Goal: Task Accomplishment & Management: Complete application form

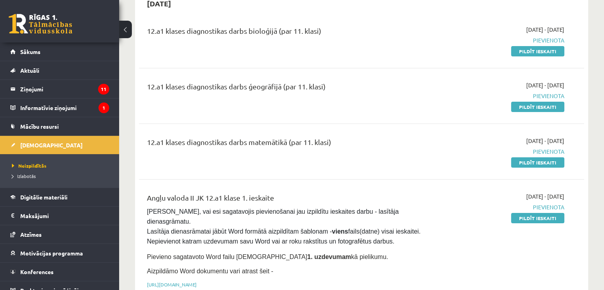
scroll to position [89, 0]
click at [528, 162] on link "Pildīt ieskaiti" at bounding box center [537, 162] width 53 height 10
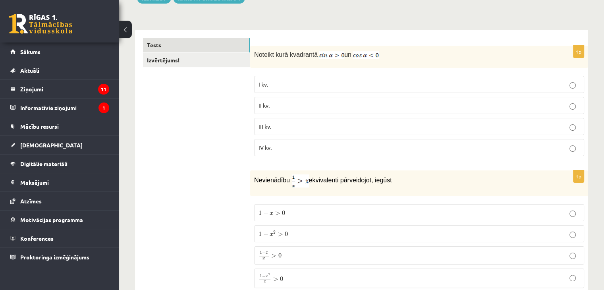
scroll to position [113, 0]
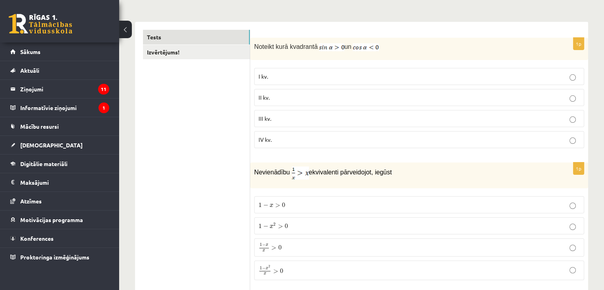
click at [270, 94] on p "II kv." at bounding box center [419, 97] width 321 height 8
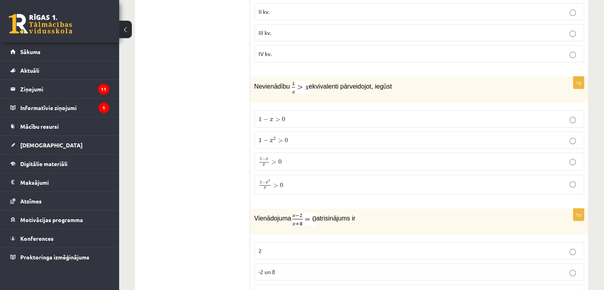
scroll to position [198, 0]
click at [286, 184] on p "1 − x 2 x > 0 1 − x 2 x > 0" at bounding box center [419, 185] width 321 height 10
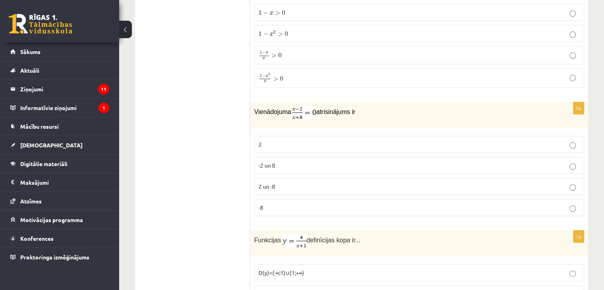
scroll to position [308, 0]
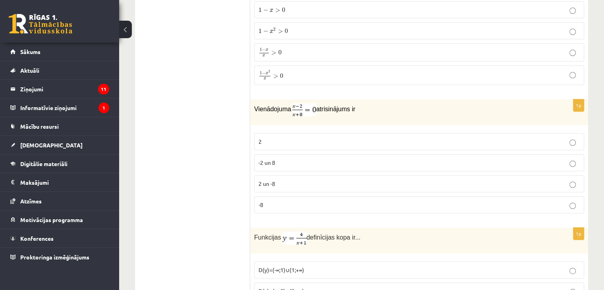
click at [263, 180] on span "2 un -8" at bounding box center [267, 183] width 17 height 7
click at [269, 164] on p "-2 un 8" at bounding box center [419, 162] width 321 height 8
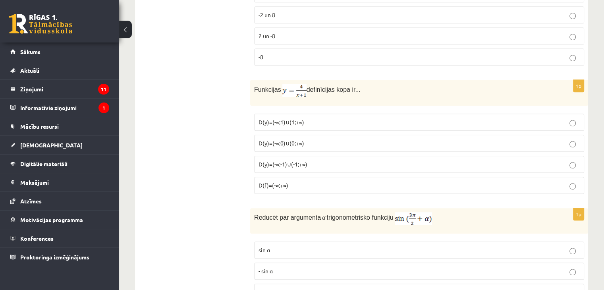
scroll to position [456, 0]
click at [276, 142] on span "D(y)=(-∞;0)∪(0;+∞)" at bounding box center [282, 142] width 46 height 7
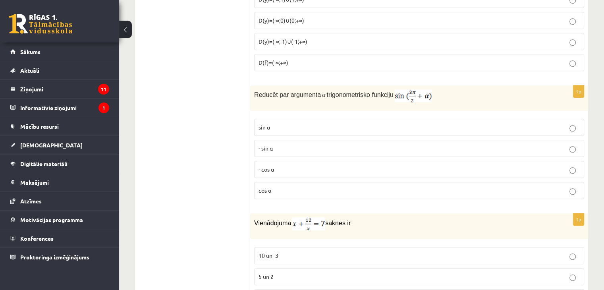
scroll to position [579, 0]
click at [305, 175] on fieldset "sin⁡ α - sin ⁡α - cos ⁡α cos⁡ α" at bounding box center [419, 157] width 330 height 87
click at [311, 164] on p "- cos ⁡α" at bounding box center [419, 168] width 321 height 8
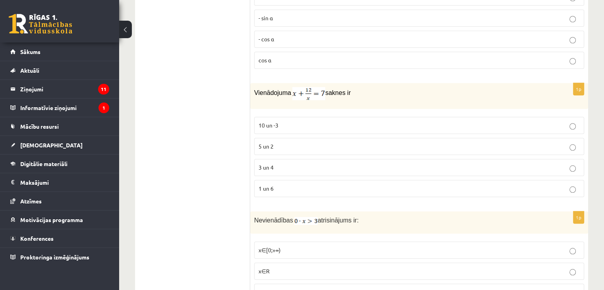
scroll to position [709, 0]
click at [311, 159] on label "3 un 4" at bounding box center [419, 167] width 330 height 17
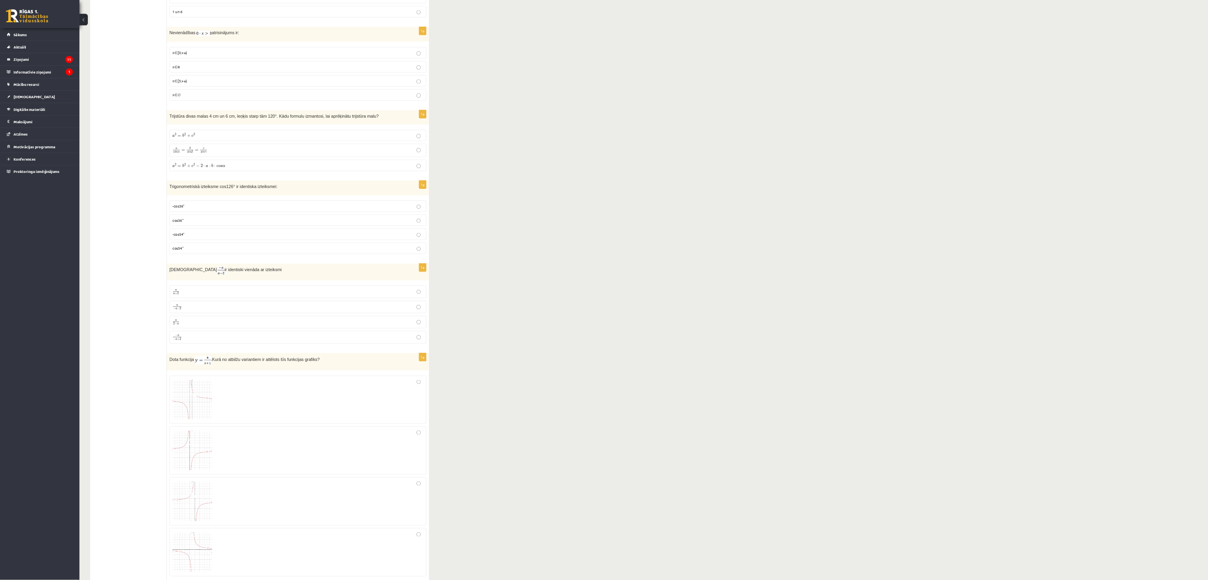
scroll to position [879, 0]
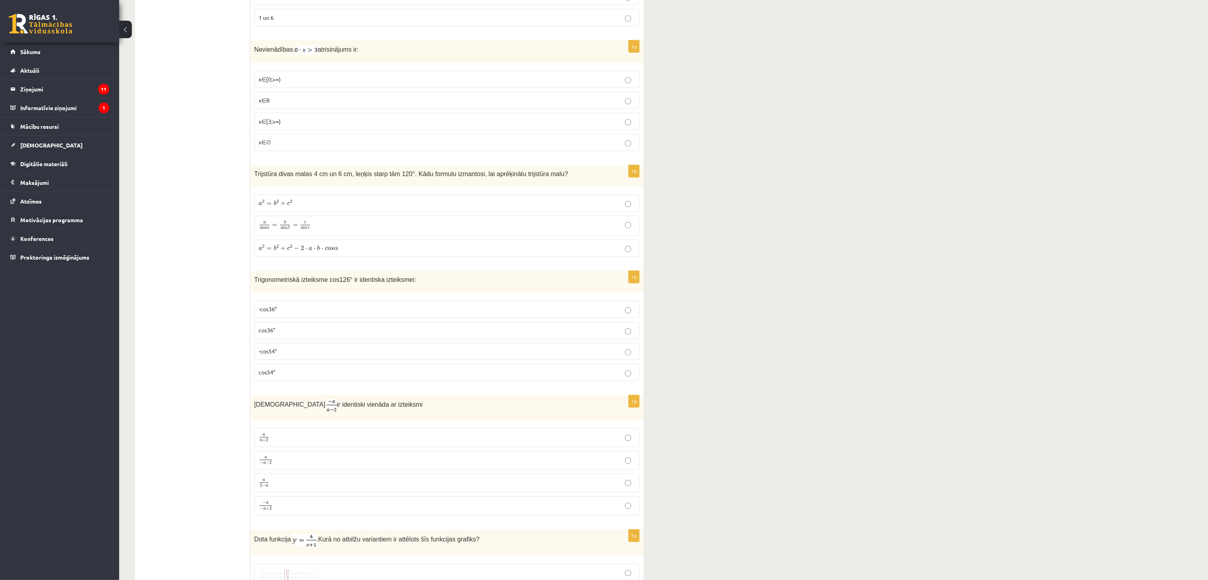
click at [604, 257] on label "a 2 = b 2 + c 2 − 2 ⋅ a ⋅ b ⋅ c o s α a 2 = b 2 + c 2 − 2 ⋅ a ⋅ b ⋅ c o s α" at bounding box center [446, 248] width 385 height 17
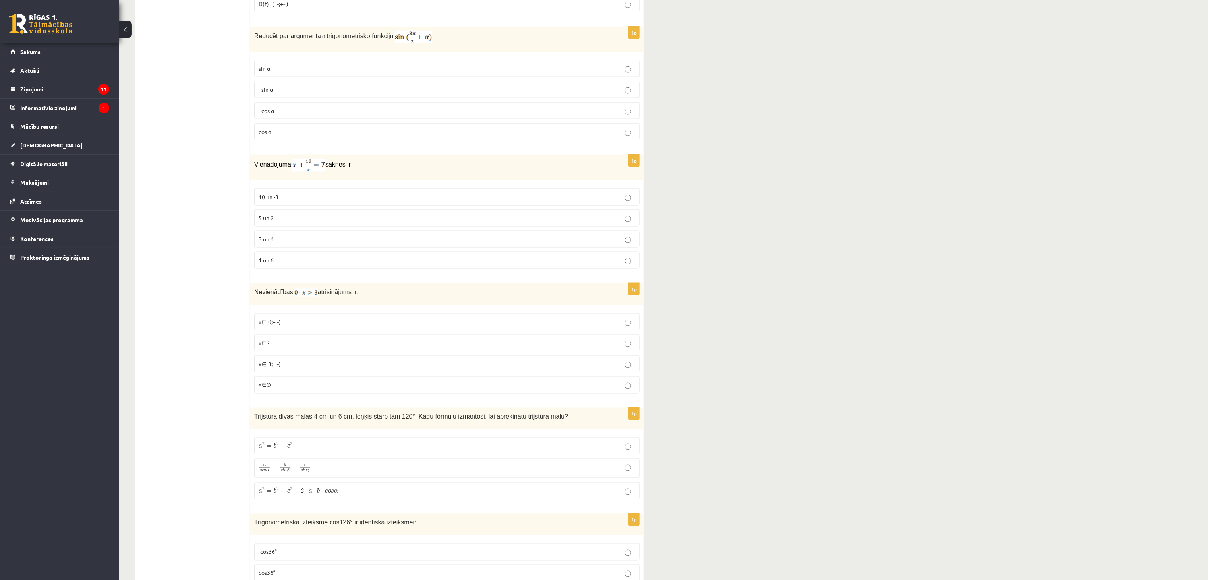
scroll to position [653, 0]
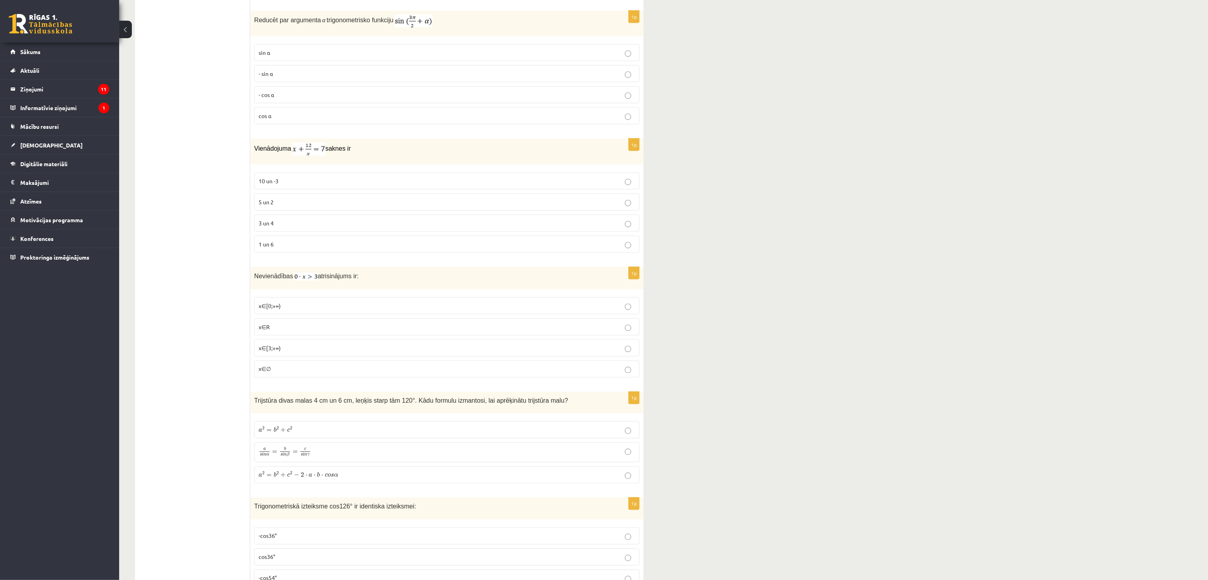
click at [351, 290] on p "x∈[0;+∞)" at bounding box center [447, 305] width 377 height 8
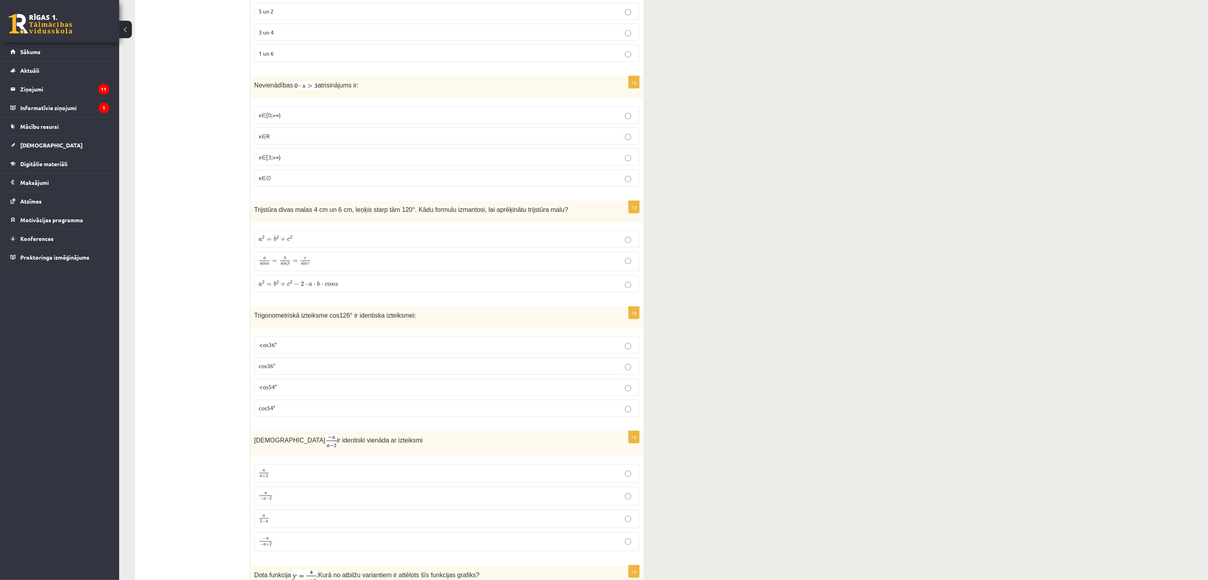
scroll to position [845, 0]
click at [323, 290] on p "a a + 2 a a + 2" at bounding box center [447, 473] width 377 height 10
click at [312, 290] on p "a 2 − a a 2 − a" at bounding box center [447, 518] width 377 height 10
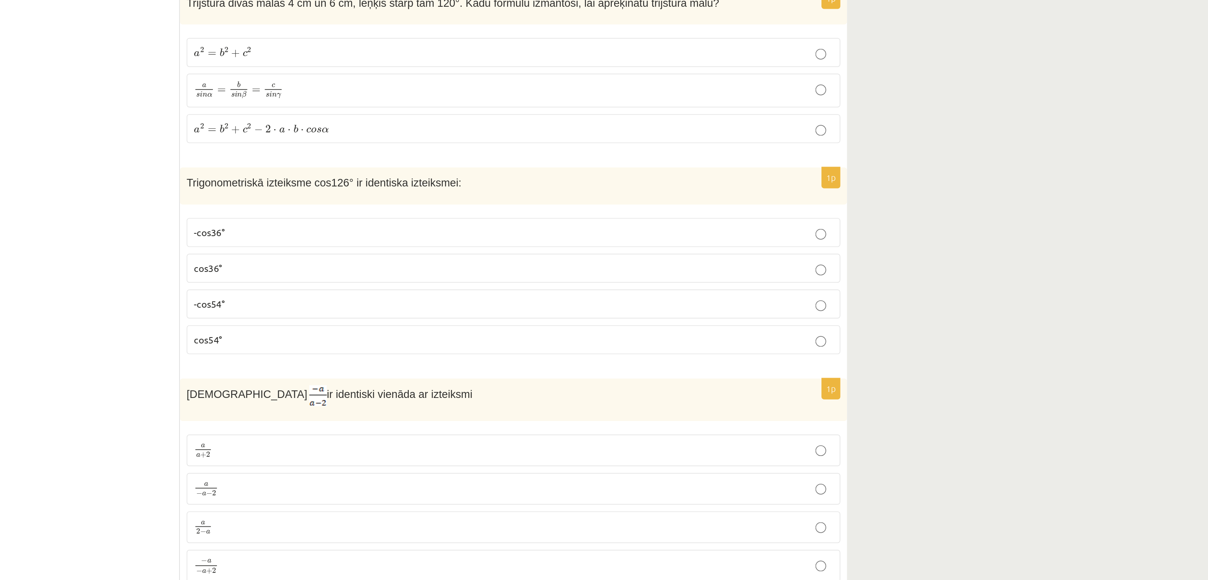
scroll to position [895, 0]
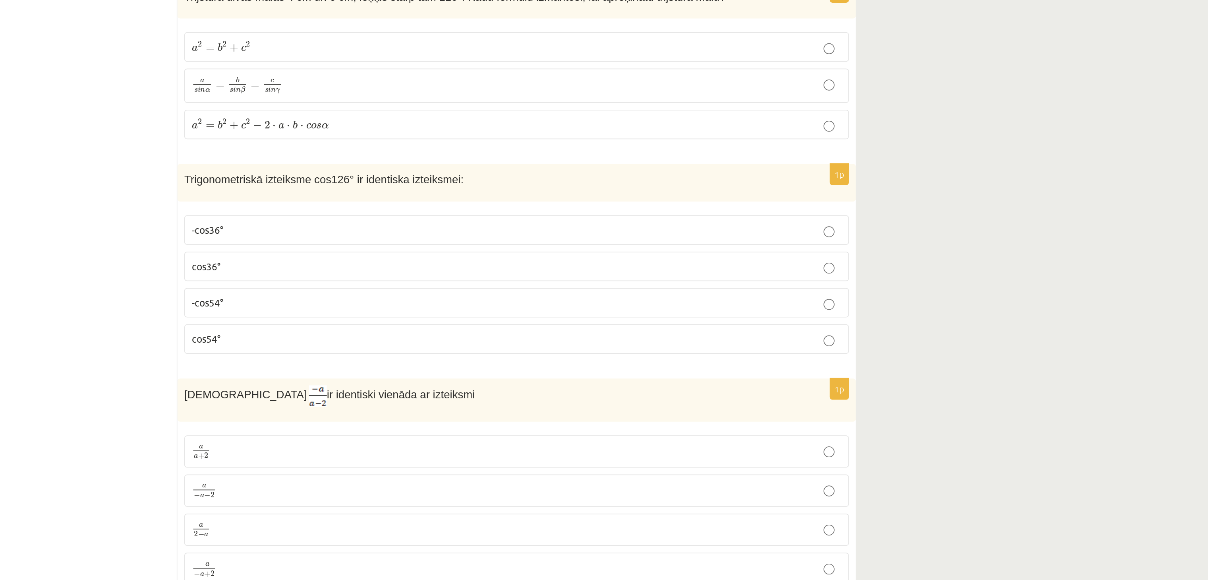
click at [346, 290] on label "-cos54°" at bounding box center [446, 335] width 385 height 17
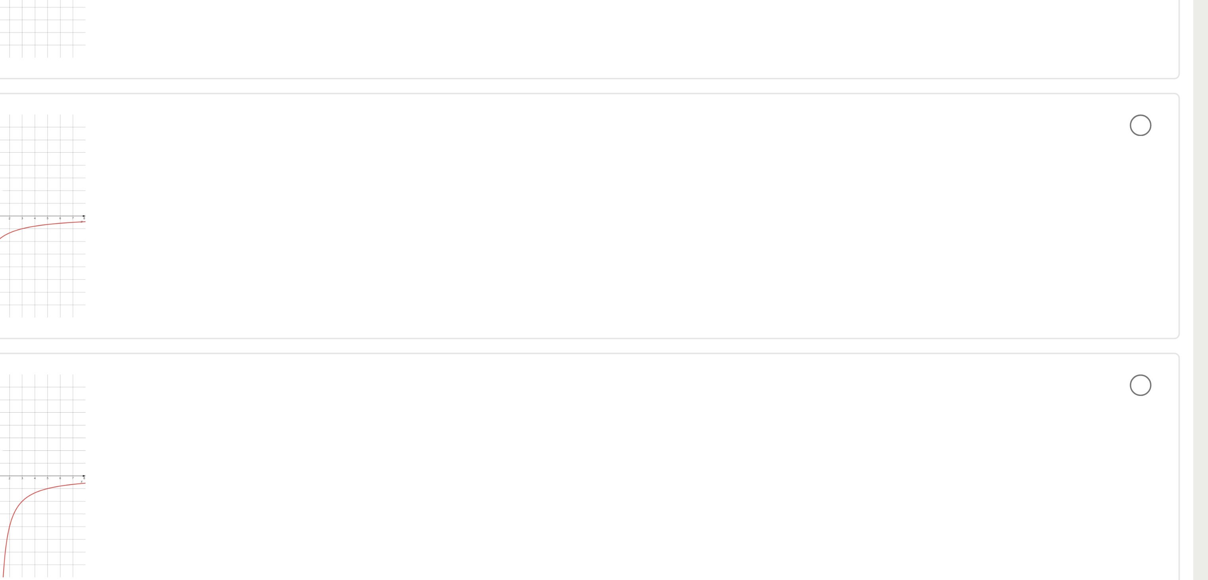
scroll to position [1181, 0]
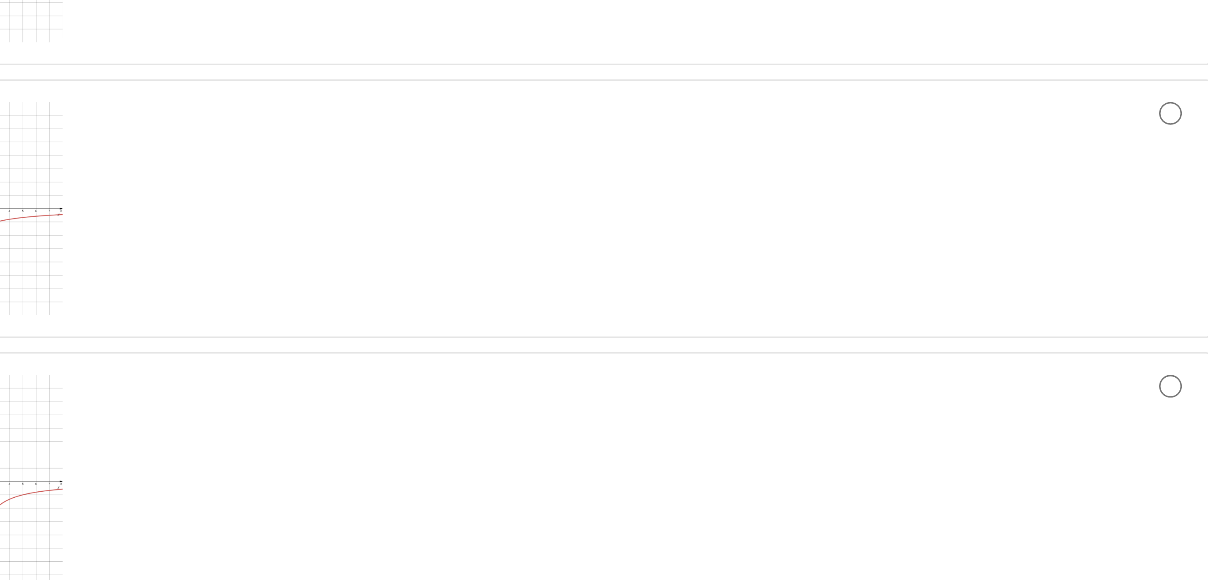
drag, startPoint x: 419, startPoint y: 403, endPoint x: 459, endPoint y: 412, distance: 40.5
click at [459, 290] on div at bounding box center [447, 374] width 377 height 64
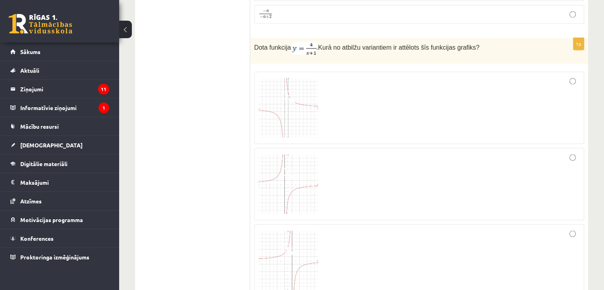
scroll to position [1378, 0]
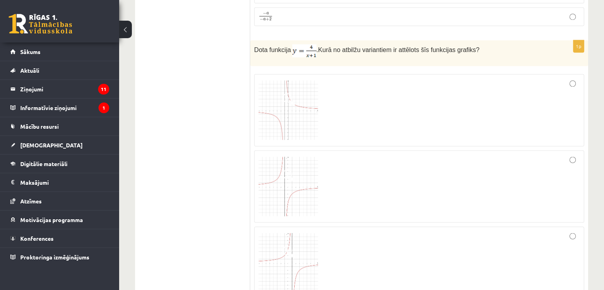
click at [291, 96] on img at bounding box center [289, 110] width 60 height 60
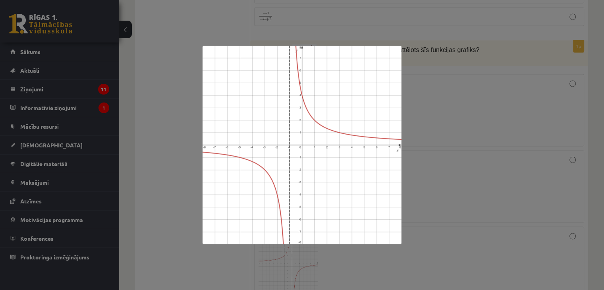
click at [408, 161] on div at bounding box center [302, 145] width 604 height 290
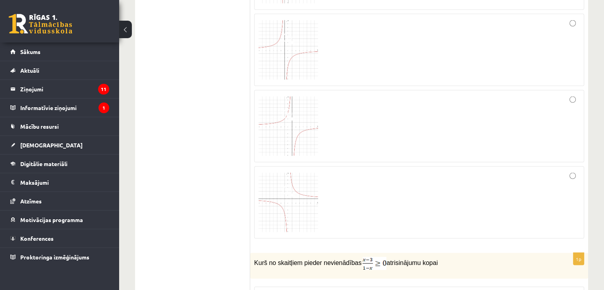
scroll to position [1514, 0]
click at [330, 180] on div at bounding box center [419, 202] width 321 height 64
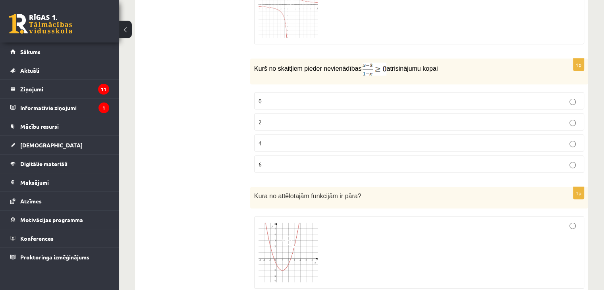
scroll to position [1708, 0]
click at [273, 118] on p "2" at bounding box center [419, 122] width 321 height 8
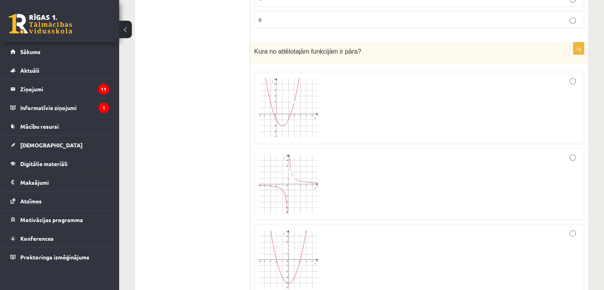
scroll to position [1857, 0]
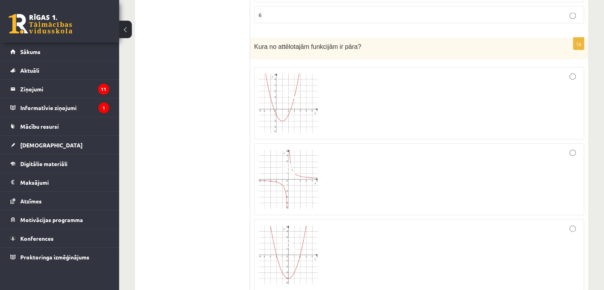
click at [325, 161] on div at bounding box center [419, 180] width 321 height 64
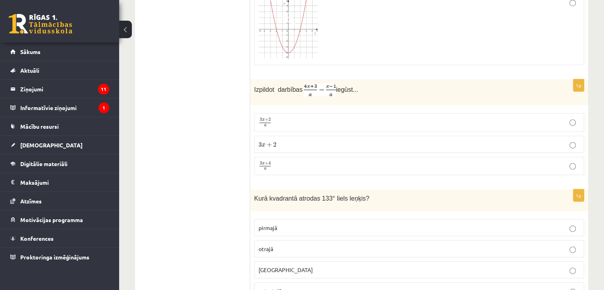
scroll to position [2083, 0]
click at [300, 113] on label "3 x + 2 a 3 x + 2 a" at bounding box center [419, 122] width 330 height 18
click at [296, 157] on label "3 x + 4 a 3 x + 4 a" at bounding box center [419, 166] width 330 height 19
click at [284, 161] on p "3 x + 4 a 3 x + 4 a" at bounding box center [419, 166] width 321 height 10
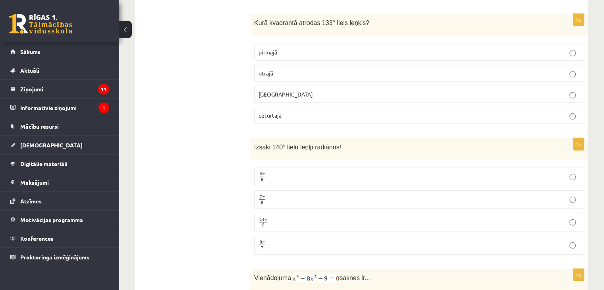
scroll to position [2262, 0]
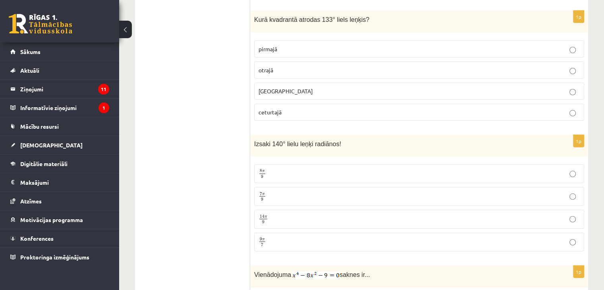
click at [270, 66] on span "otrajā" at bounding box center [266, 69] width 15 height 7
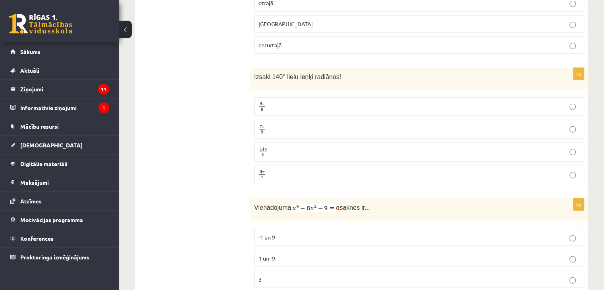
scroll to position [2333, 0]
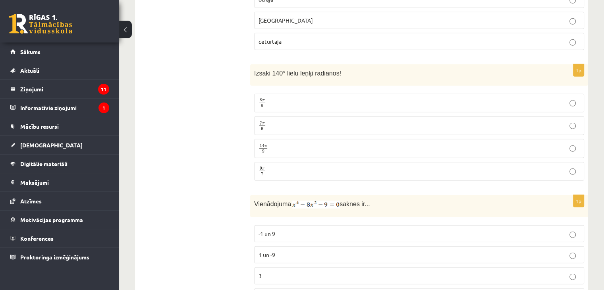
click at [279, 94] on label "8 π 9 8 π 9" at bounding box center [419, 103] width 330 height 19
click at [279, 116] on label "7 π 9 7 π 9" at bounding box center [419, 125] width 330 height 19
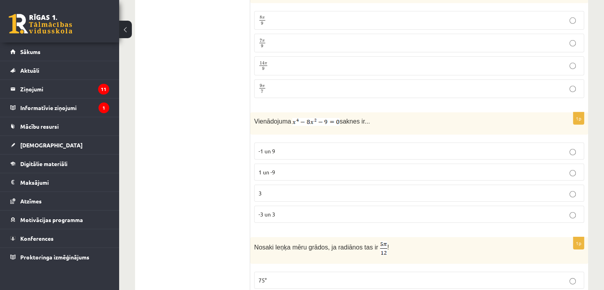
scroll to position [2416, 0]
click at [277, 209] on p "-3 un 3" at bounding box center [419, 213] width 321 height 8
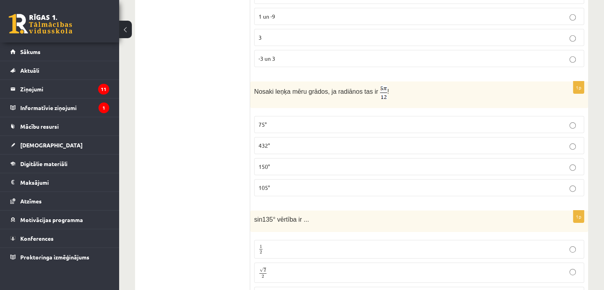
scroll to position [2572, 0]
click at [277, 215] on span "sin135° vērtība ir ..." at bounding box center [281, 218] width 55 height 7
click at [267, 119] on p "75°" at bounding box center [419, 123] width 321 height 8
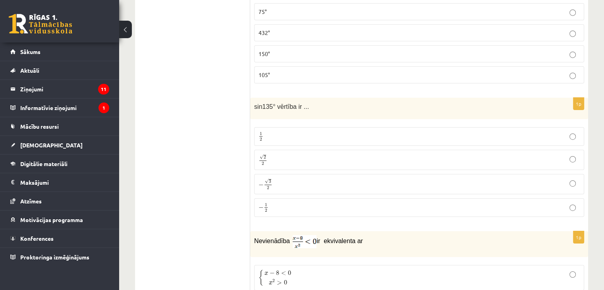
scroll to position [2685, 0]
click at [267, 153] on p "√ 2 2 2 2" at bounding box center [419, 159] width 321 height 12
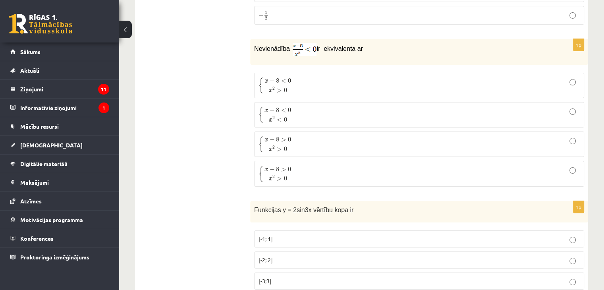
scroll to position [2876, 0]
click at [289, 78] on span "0" at bounding box center [289, 80] width 3 height 5
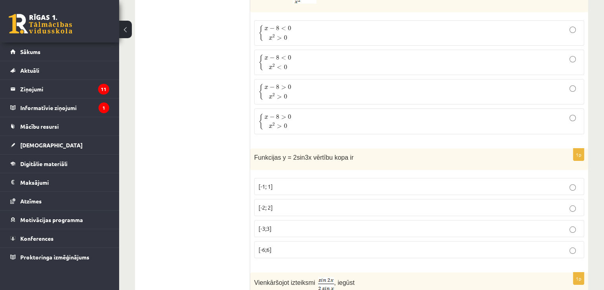
scroll to position [2968, 0]
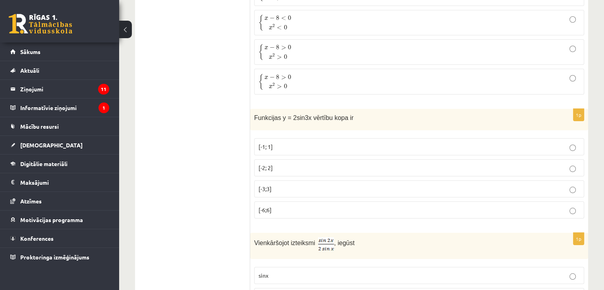
click at [273, 159] on label "[-2; 2]" at bounding box center [419, 167] width 330 height 17
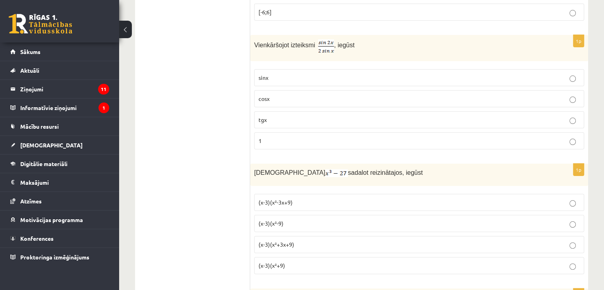
scroll to position [3167, 0]
click at [279, 94] on p "cosx" at bounding box center [419, 98] width 321 height 8
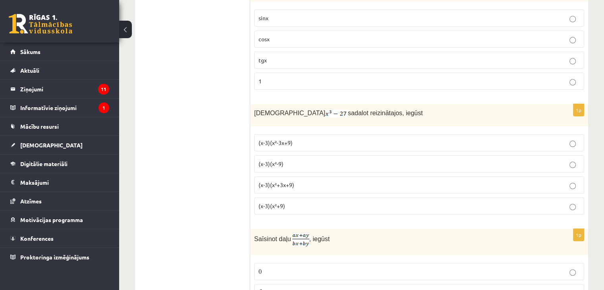
scroll to position [3226, 0]
click at [268, 181] on span "(x-3)(x²+3x+9)" at bounding box center [277, 184] width 36 height 7
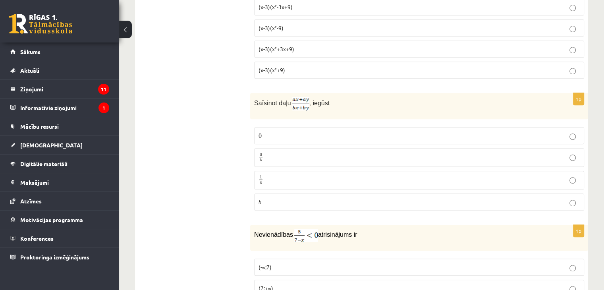
scroll to position [3361, 0]
click at [264, 153] on p "a b a b" at bounding box center [419, 158] width 321 height 10
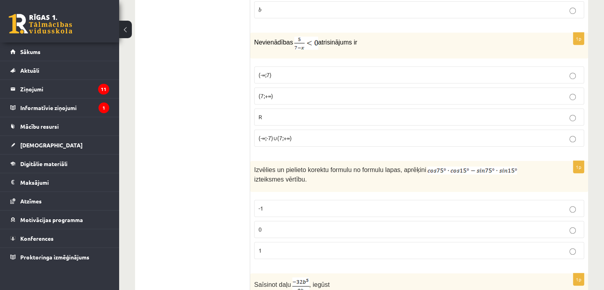
scroll to position [3553, 0]
click at [278, 92] on p "(7;+∞)" at bounding box center [419, 96] width 321 height 8
click at [268, 226] on p "0" at bounding box center [419, 230] width 321 height 8
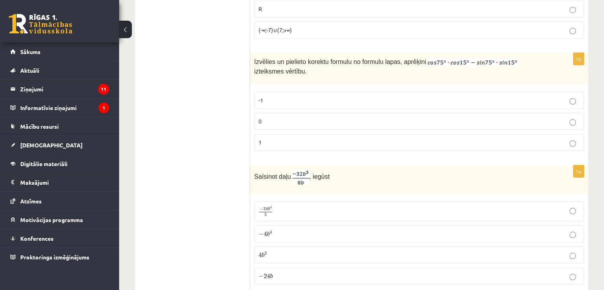
scroll to position [3662, 0]
click at [268, 224] on label "− 4 b 4 − 4 b 4" at bounding box center [419, 232] width 330 height 17
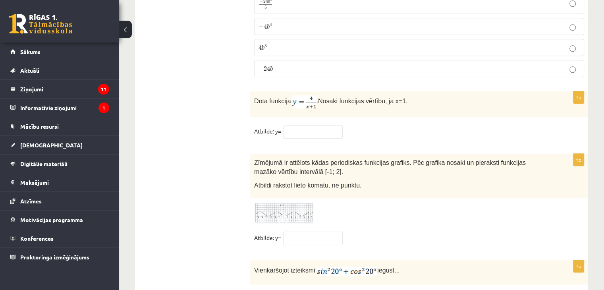
scroll to position [3888, 0]
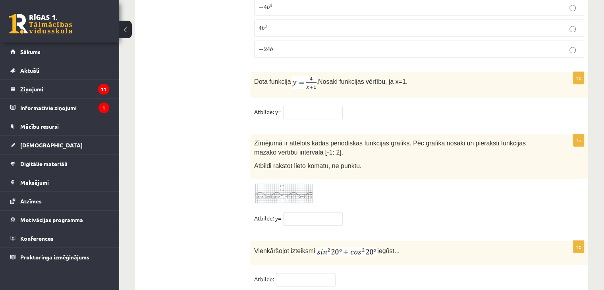
click at [278, 106] on p "Atbilde: y=" at bounding box center [267, 112] width 27 height 12
click at [287, 106] on input "text" at bounding box center [313, 113] width 60 height 14
type input "*"
click at [299, 212] on input "text" at bounding box center [313, 219] width 60 height 14
type input "**"
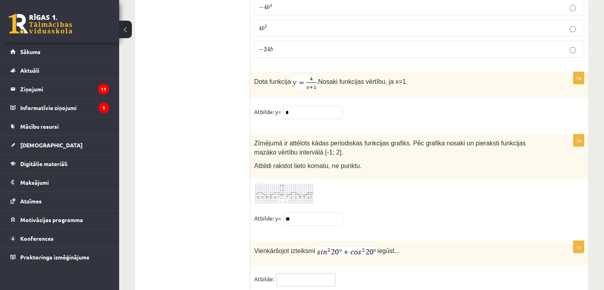
click at [300, 273] on input "text" at bounding box center [306, 280] width 60 height 14
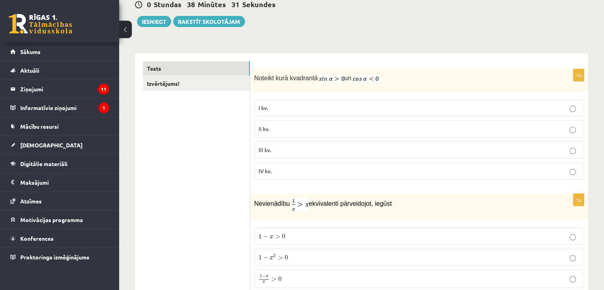
scroll to position [0, 0]
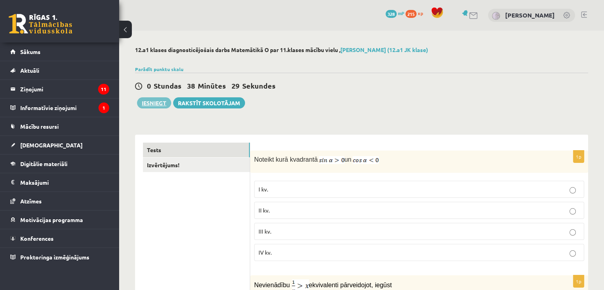
type input "*"
click at [159, 100] on button "Iesniegt" at bounding box center [154, 102] width 34 height 11
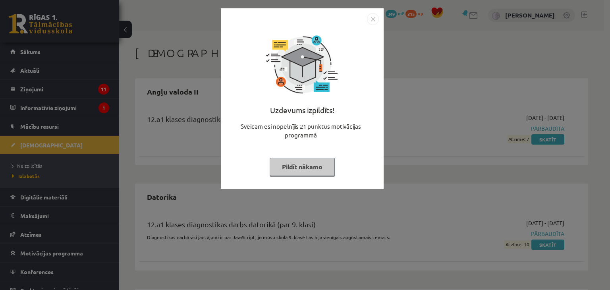
click at [309, 164] on button "Pildīt nākamo" at bounding box center [302, 167] width 65 height 18
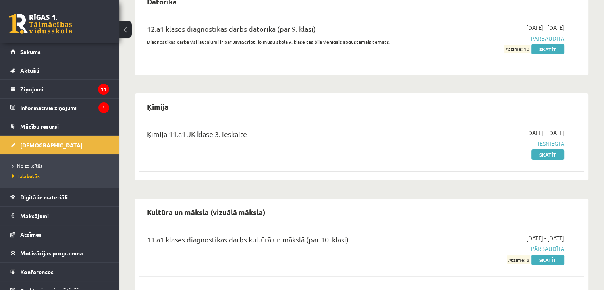
scroll to position [194, 0]
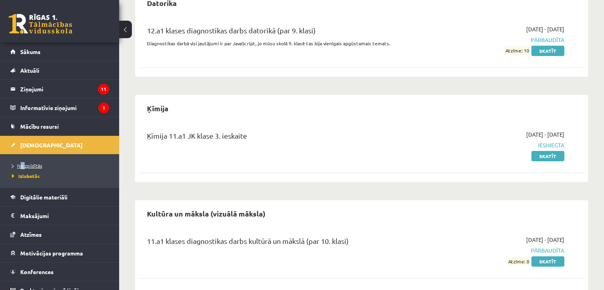
drag, startPoint x: 21, startPoint y: 160, endPoint x: 25, endPoint y: 164, distance: 5.3
click at [25, 164] on li "Neizpildītās" at bounding box center [61, 165] width 99 height 10
click at [25, 164] on span "Neizpildītās" at bounding box center [29, 165] width 35 height 6
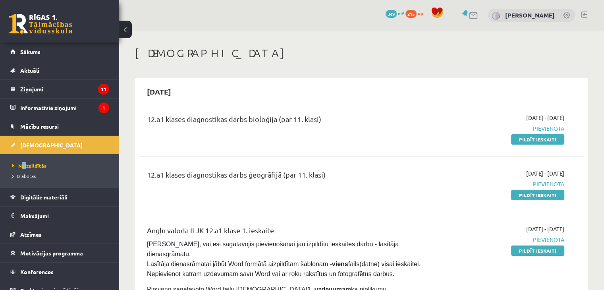
click at [473, 16] on link at bounding box center [474, 15] width 10 height 7
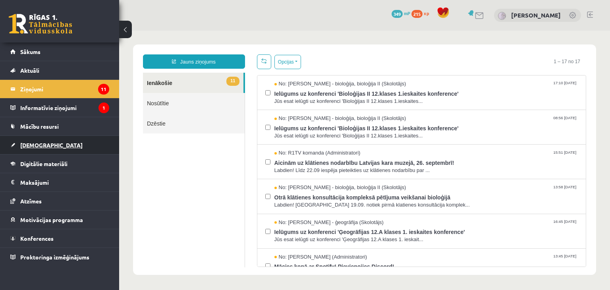
click at [37, 144] on span "[DEMOGRAPHIC_DATA]" at bounding box center [51, 144] width 62 height 7
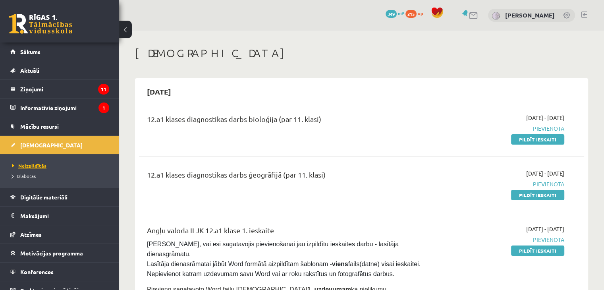
click at [37, 167] on span "Neizpildītās" at bounding box center [29, 165] width 35 height 6
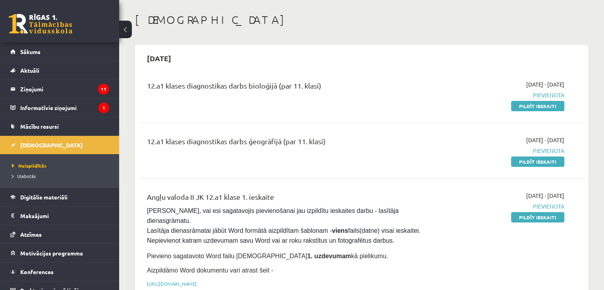
scroll to position [31, 0]
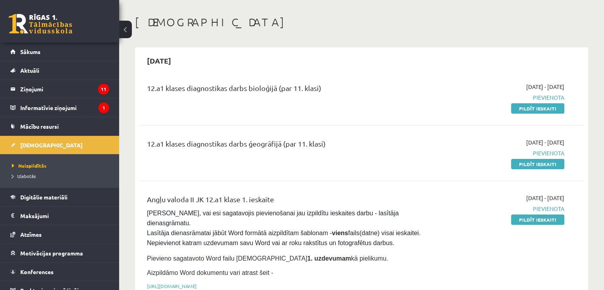
click at [256, 83] on div "12.a1 klases diagnostikas darbs bioloģijā (par 11. klasi)" at bounding box center [284, 90] width 274 height 15
click at [272, 67] on div "[DATE]" at bounding box center [361, 60] width 445 height 19
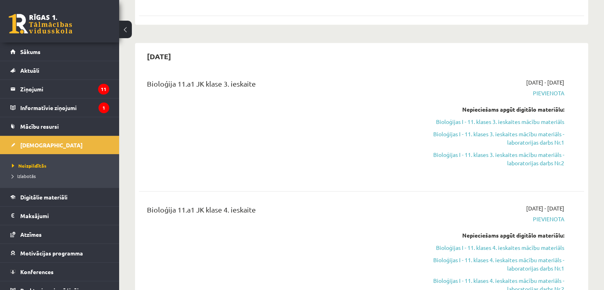
scroll to position [848, 0]
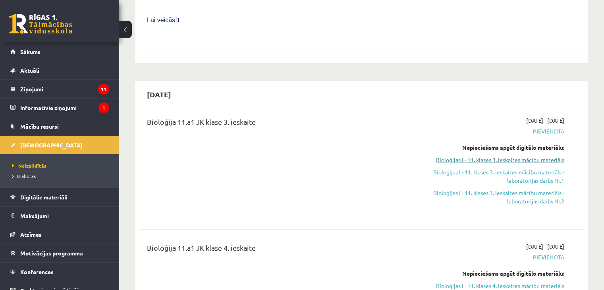
click at [496, 156] on link "Bioloģijas I - 11. klases 3. ieskaites mācību materiāls" at bounding box center [498, 160] width 131 height 8
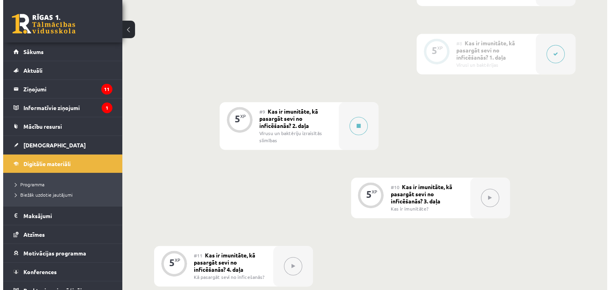
scroll to position [661, 0]
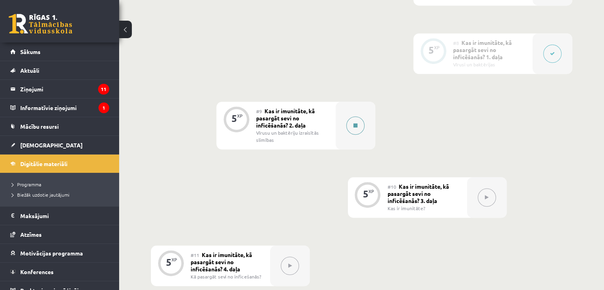
click at [350, 121] on button at bounding box center [355, 125] width 18 height 18
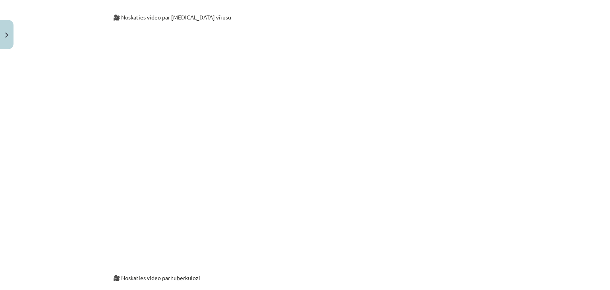
scroll to position [703, 0]
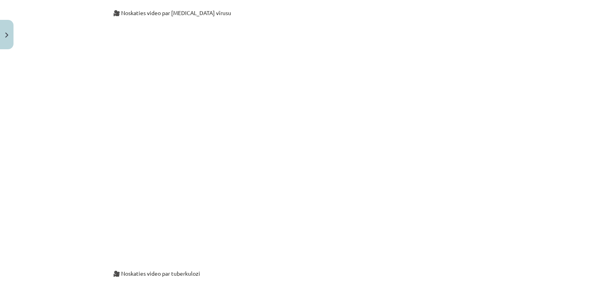
click at [427, 276] on p "🎥 Noskaties video par tuberkulozi" at bounding box center [305, 273] width 384 height 8
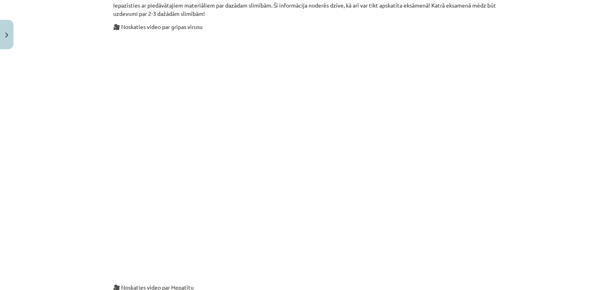
scroll to position [0, 0]
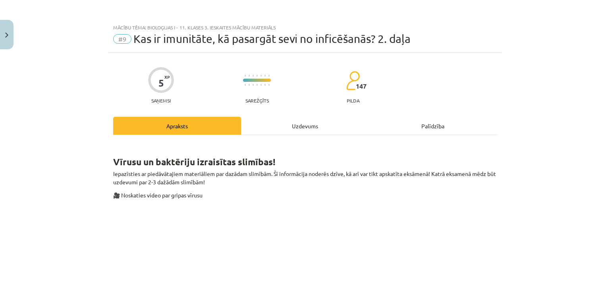
click at [305, 121] on div "Uzdevums" at bounding box center [305, 126] width 128 height 18
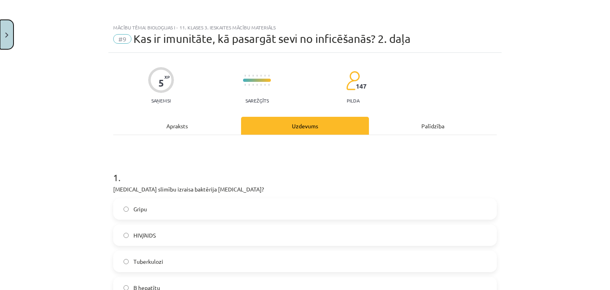
click at [5, 33] on img "Close" at bounding box center [6, 35] width 3 height 5
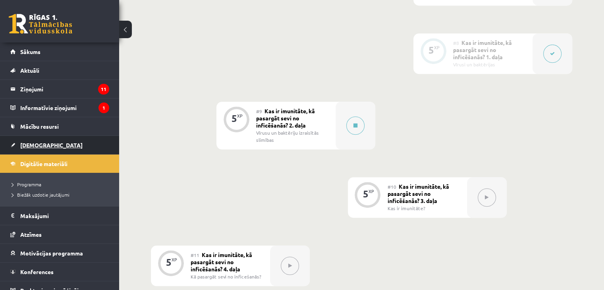
click at [34, 145] on span "[DEMOGRAPHIC_DATA]" at bounding box center [51, 144] width 62 height 7
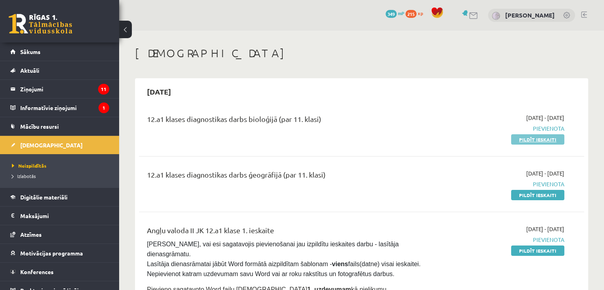
click at [546, 140] on link "Pildīt ieskaiti" at bounding box center [537, 139] width 53 height 10
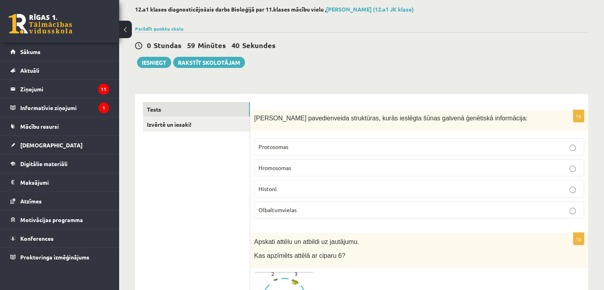
scroll to position [42, 0]
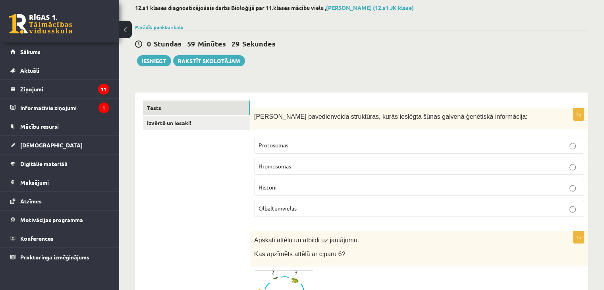
click at [367, 165] on p "Hromosomas" at bounding box center [419, 166] width 321 height 8
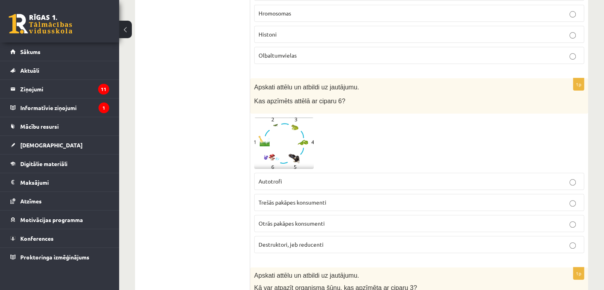
scroll to position [199, 0]
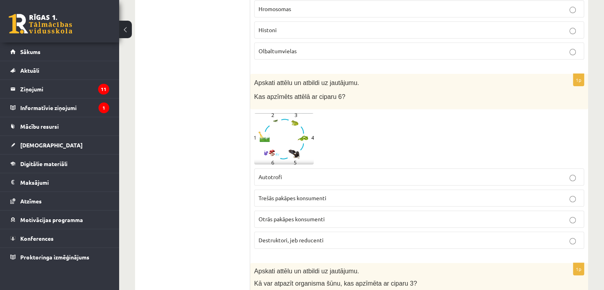
click at [344, 177] on p "Autotrofi" at bounding box center [419, 177] width 321 height 8
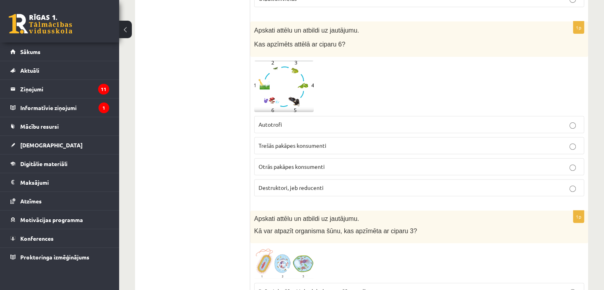
scroll to position [254, 0]
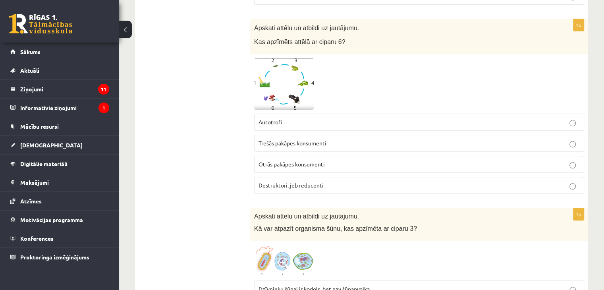
click at [369, 186] on p "Destruktori, jeb reducenti" at bounding box center [419, 185] width 321 height 8
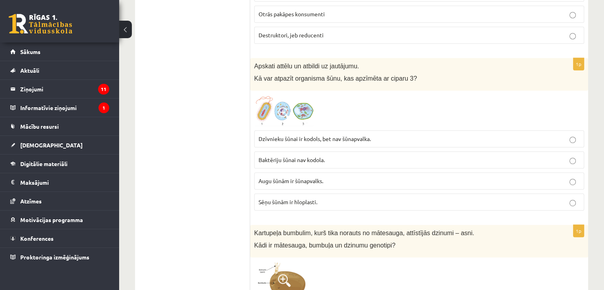
scroll to position [407, 0]
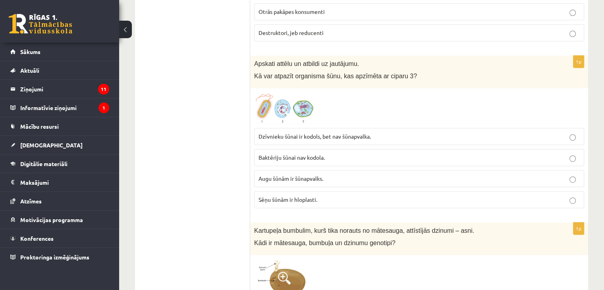
click at [352, 196] on p "Sēņu šūnām ir hloplasti." at bounding box center [419, 199] width 321 height 8
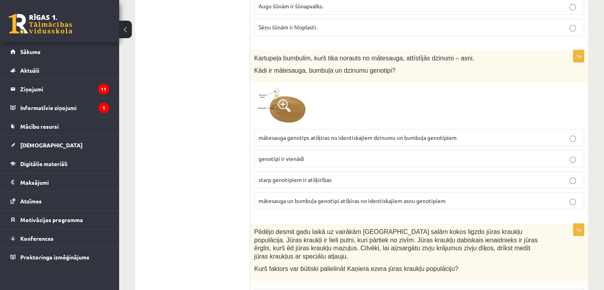
scroll to position [582, 0]
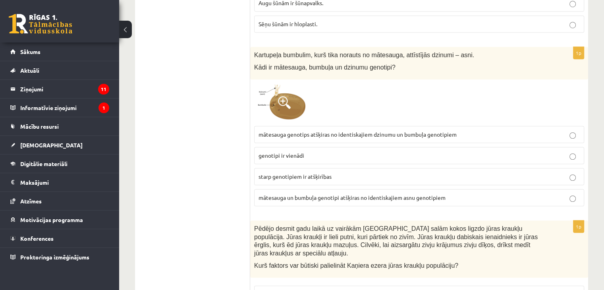
click at [287, 101] on span at bounding box center [284, 102] width 13 height 13
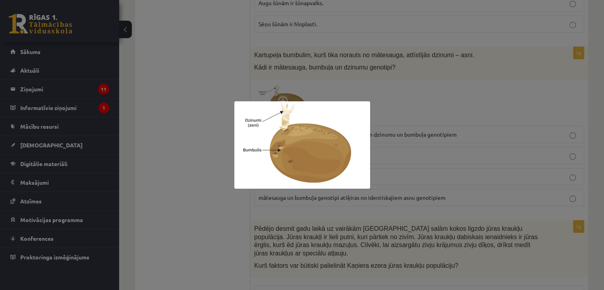
click at [397, 112] on div at bounding box center [302, 145] width 604 height 290
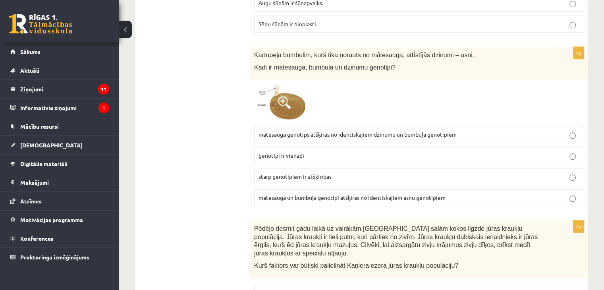
click at [289, 88] on img at bounding box center [284, 102] width 60 height 38
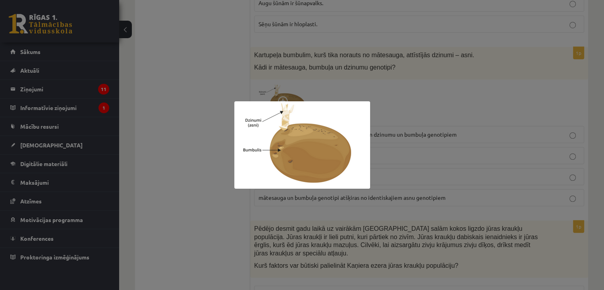
click at [375, 106] on div at bounding box center [302, 145] width 604 height 290
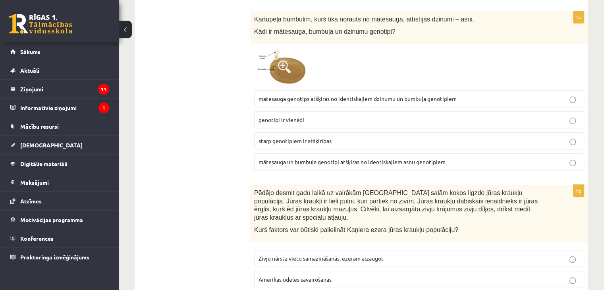
scroll to position [572, 0]
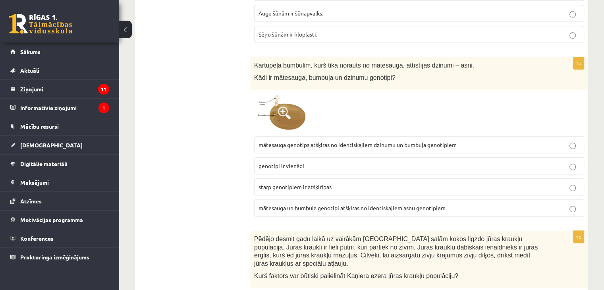
click at [283, 158] on label "genotipi ir vienādi" at bounding box center [419, 165] width 330 height 17
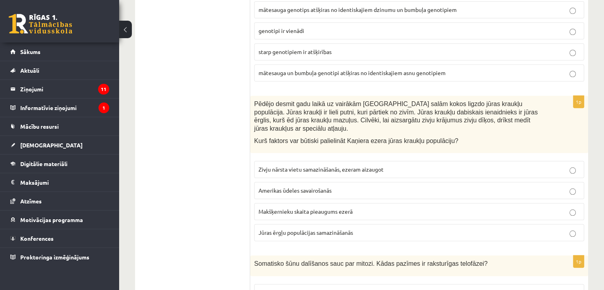
scroll to position [708, 0]
click at [330, 165] on span "Zivju nārsta vietu samazināšanās, ezeram aizaugot" at bounding box center [321, 168] width 125 height 7
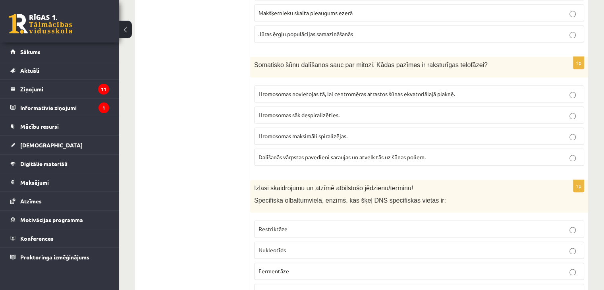
scroll to position [906, 0]
click at [330, 110] on span "Hromosomas sāk despiralizēties." at bounding box center [299, 113] width 81 height 7
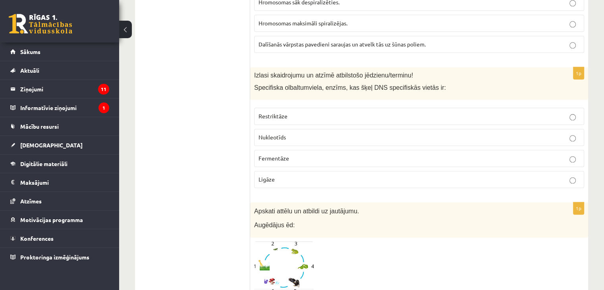
scroll to position [1020, 0]
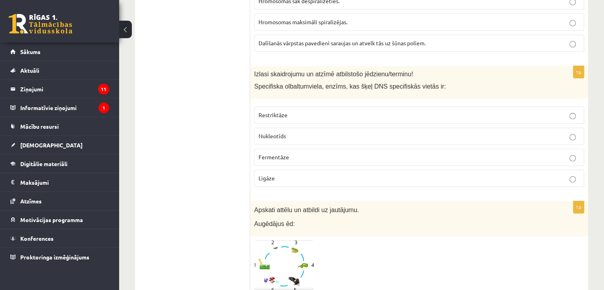
click at [330, 111] on p "Restriktāze" at bounding box center [419, 115] width 321 height 8
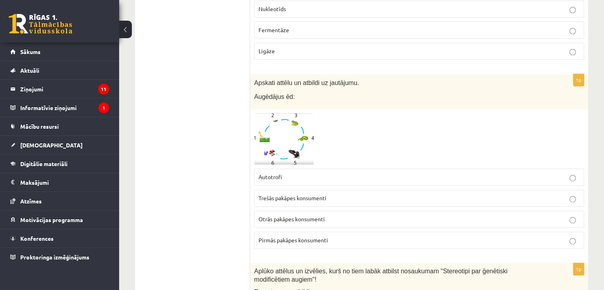
scroll to position [1175, 0]
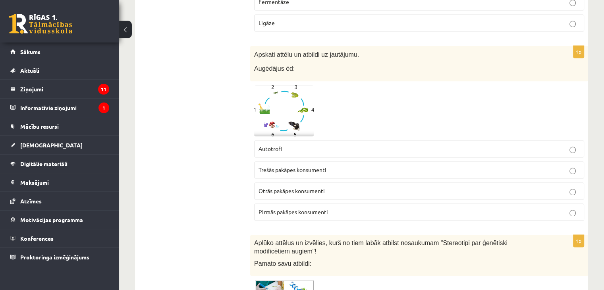
click at [292, 187] on p "Otrās pakāpes konsumenti" at bounding box center [419, 191] width 321 height 8
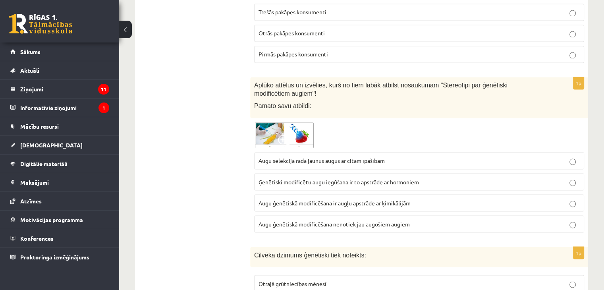
scroll to position [1333, 0]
click at [279, 134] on span at bounding box center [284, 140] width 13 height 13
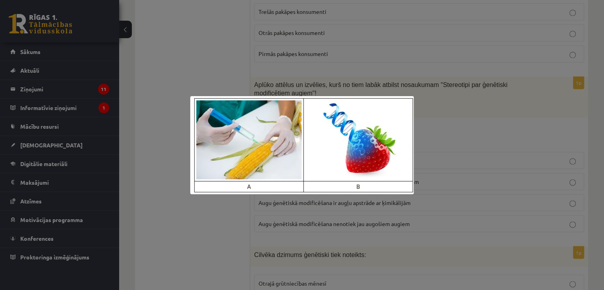
click at [438, 122] on div at bounding box center [302, 145] width 604 height 290
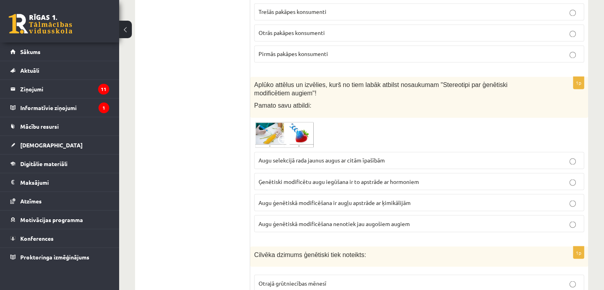
click at [280, 122] on img at bounding box center [284, 135] width 60 height 26
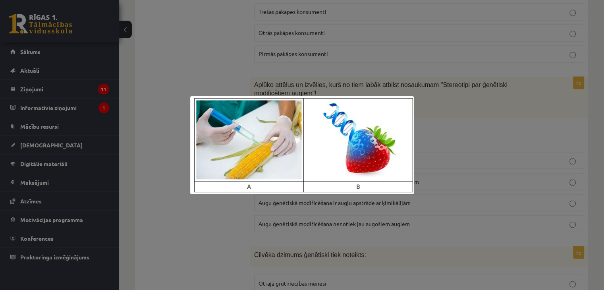
click at [489, 95] on div at bounding box center [302, 145] width 604 height 290
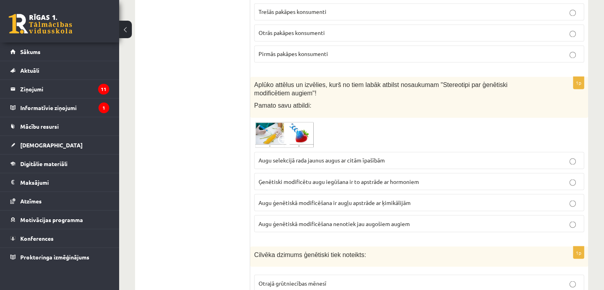
click at [293, 122] on img at bounding box center [284, 135] width 60 height 26
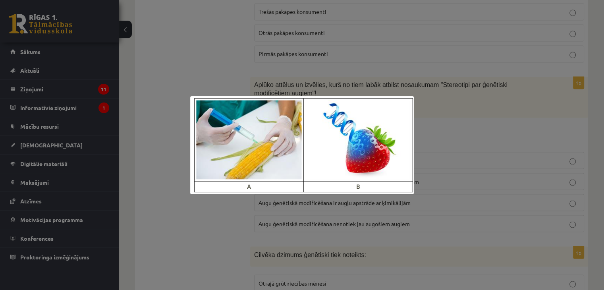
click at [317, 216] on div at bounding box center [302, 145] width 604 height 290
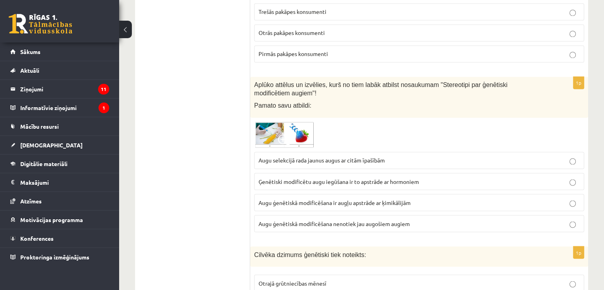
click at [355, 178] on span "Ģenētiski modificētu augu iegūšana ir to apstrāde ar hormoniem" at bounding box center [339, 181] width 160 height 7
click at [292, 128] on img at bounding box center [284, 135] width 60 height 26
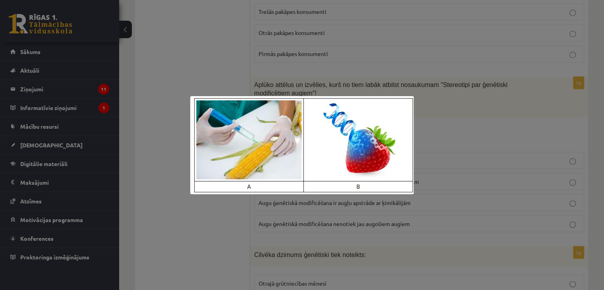
click at [336, 226] on div at bounding box center [302, 145] width 604 height 290
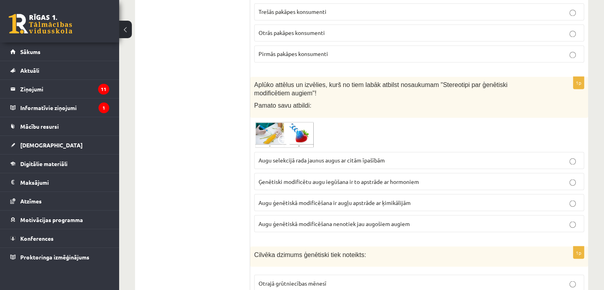
click at [396, 198] on p "Augu ģenētiskā modificēšana ir augļu apstrāde ar ķimikālijām" at bounding box center [419, 202] width 321 height 8
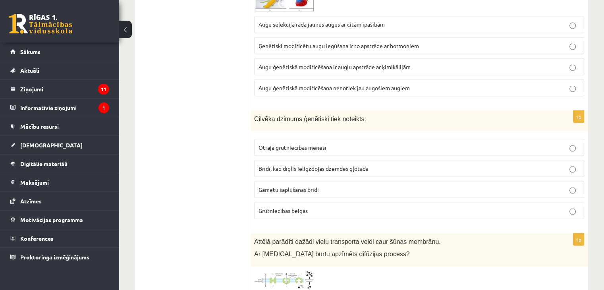
scroll to position [1487, 0]
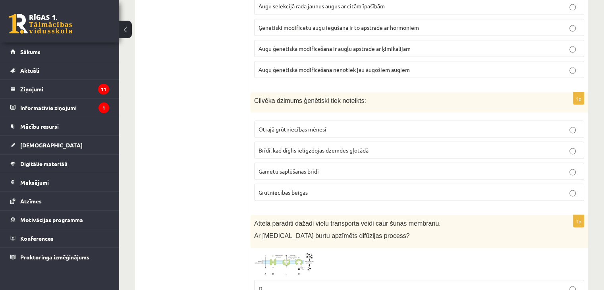
click at [355, 146] on span "Brīdī, kad dīglis ieligzdojas dzemdes gļotādā" at bounding box center [314, 149] width 110 height 7
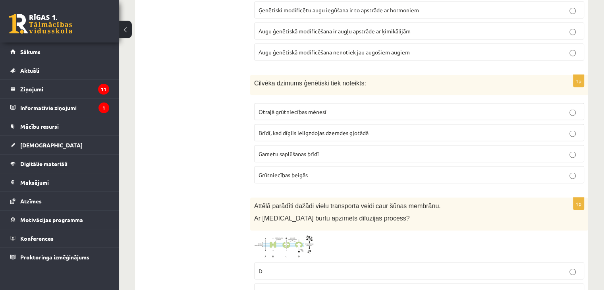
scroll to position [1505, 0]
click at [352, 149] on p "Gametu saplūšanas brīdī" at bounding box center [419, 153] width 321 height 8
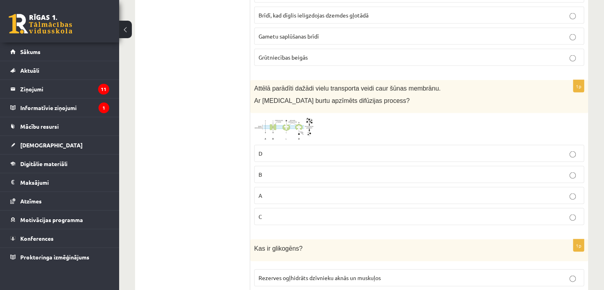
scroll to position [1635, 0]
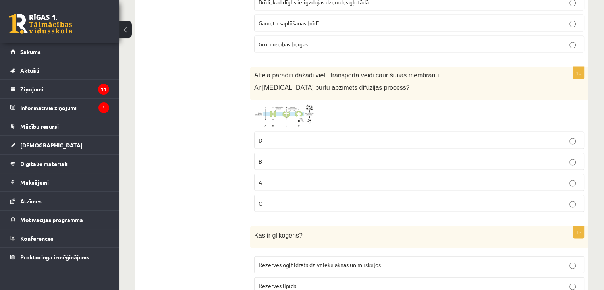
click at [301, 104] on img at bounding box center [284, 116] width 60 height 24
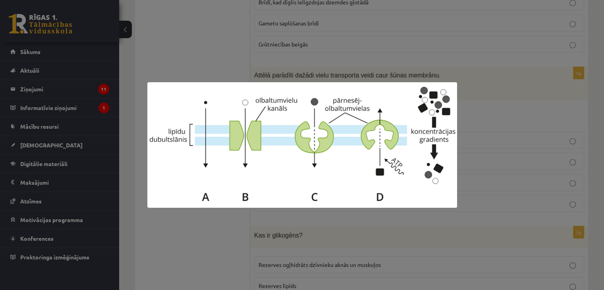
click at [387, 63] on div at bounding box center [302, 145] width 604 height 290
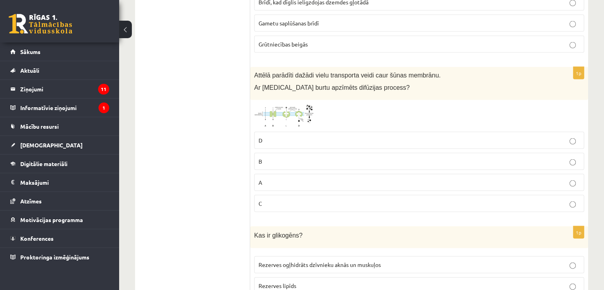
click at [304, 104] on img at bounding box center [284, 116] width 60 height 24
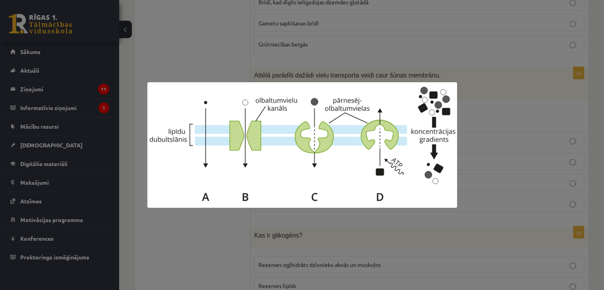
click at [488, 131] on div at bounding box center [302, 145] width 604 height 290
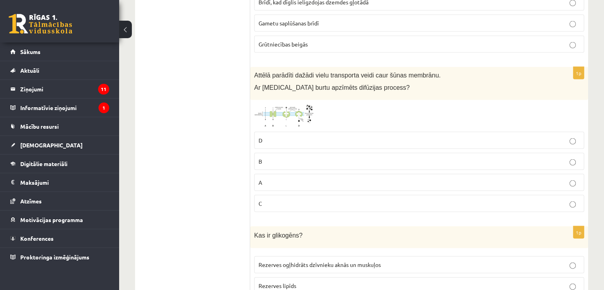
click at [402, 174] on label "A" at bounding box center [419, 182] width 330 height 17
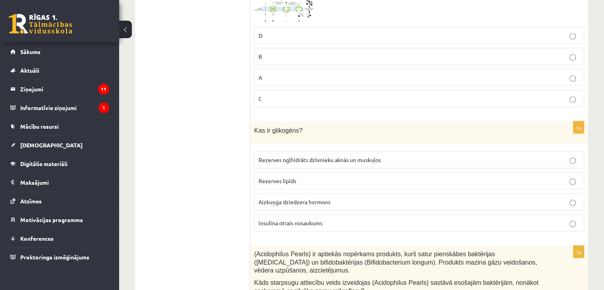
scroll to position [1741, 0]
click at [350, 155] on span "Rezerves ogļhidrāts dzīvnieku aknās un muskuļos" at bounding box center [320, 158] width 122 height 7
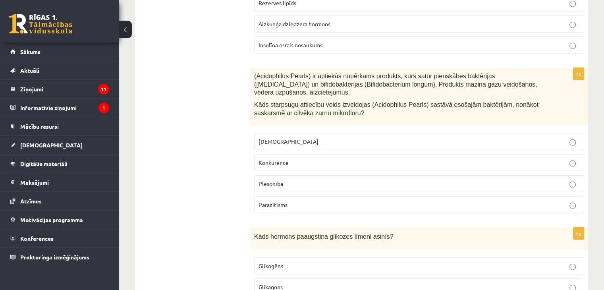
scroll to position [1918, 0]
click at [330, 180] on p "Plēsonība" at bounding box center [419, 184] width 321 height 8
click at [303, 137] on p "Neitrālisms" at bounding box center [419, 141] width 321 height 8
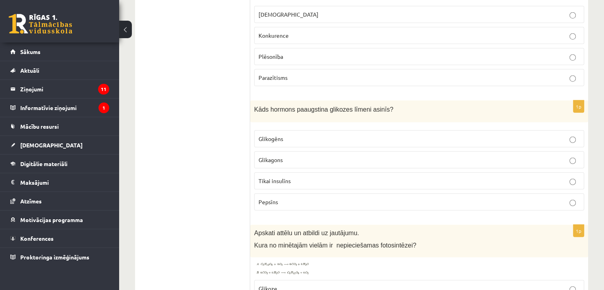
scroll to position [2047, 0]
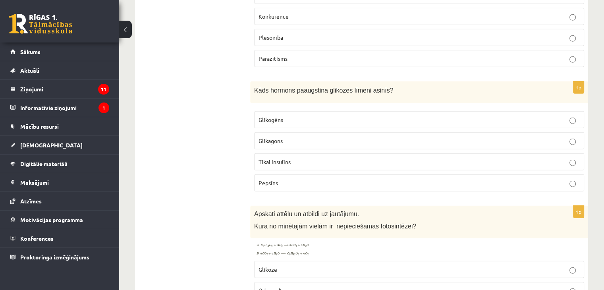
click at [303, 137] on p "Glikagons" at bounding box center [419, 141] width 321 height 8
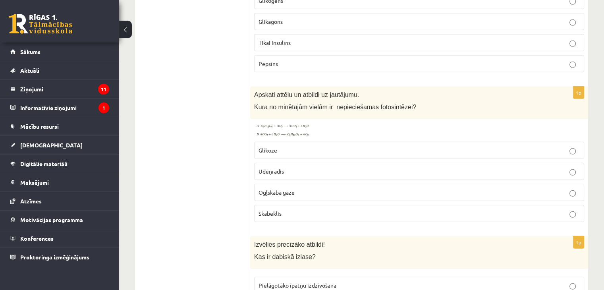
scroll to position [2186, 0]
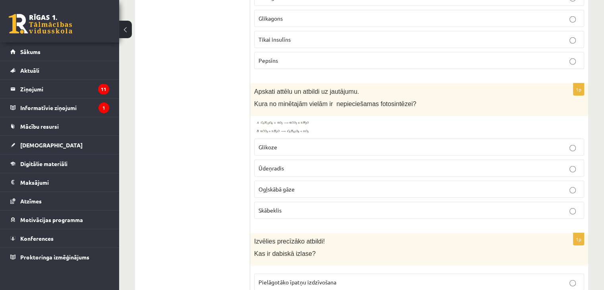
click at [295, 120] on img at bounding box center [284, 127] width 60 height 14
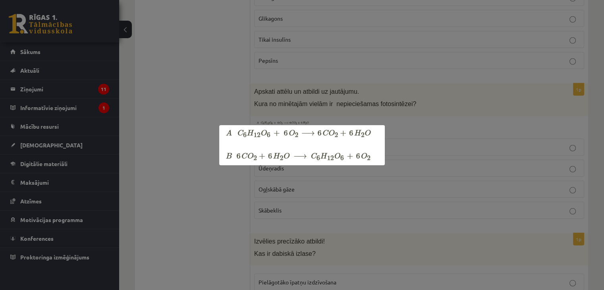
click at [335, 97] on div at bounding box center [302, 145] width 604 height 290
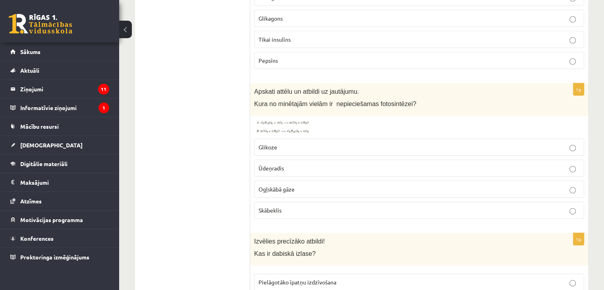
click at [284, 164] on span "Ūdeņradis" at bounding box center [271, 167] width 25 height 7
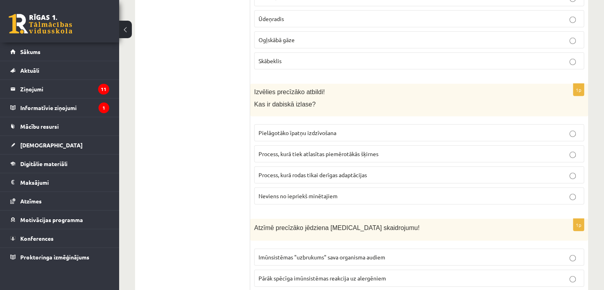
scroll to position [2340, 0]
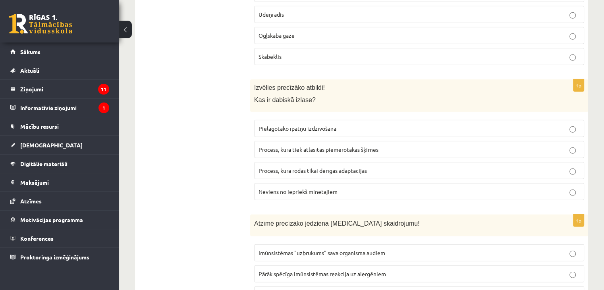
click at [336, 124] on p "Pielāgotāko īpatņu izdzīvošana" at bounding box center [419, 128] width 321 height 8
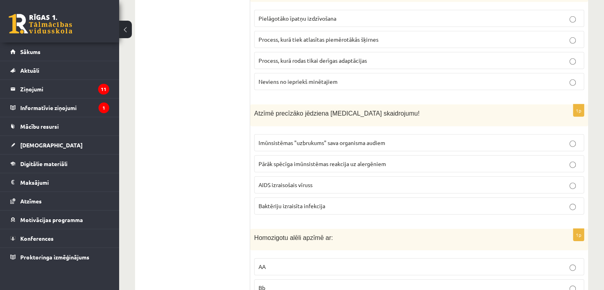
scroll to position [2477, 0]
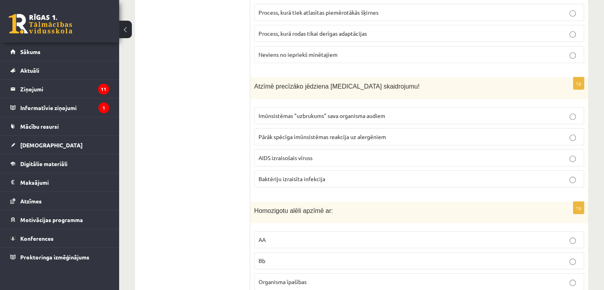
click at [321, 154] on p "AIDS izraisošais vīruss" at bounding box center [419, 158] width 321 height 8
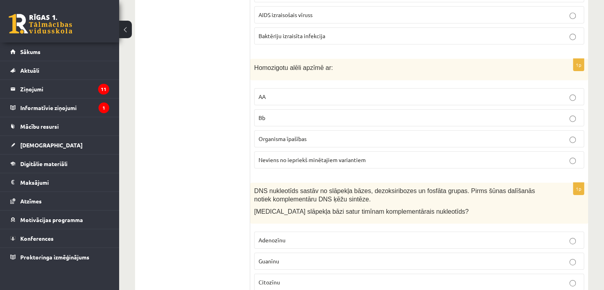
scroll to position [2622, 0]
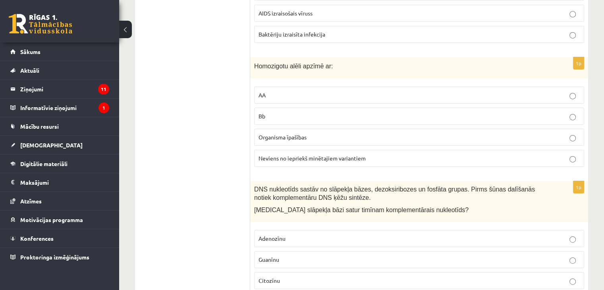
click at [261, 91] on p "AA" at bounding box center [419, 95] width 321 height 8
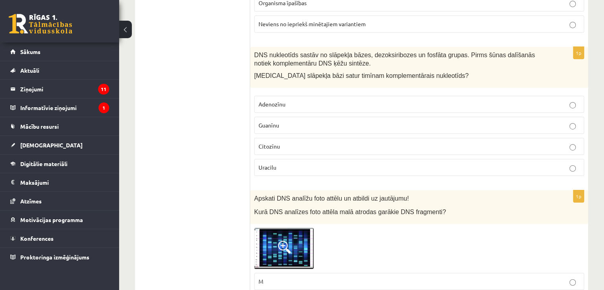
scroll to position [2757, 0]
click at [282, 100] on span "Adenozīnu" at bounding box center [272, 103] width 27 height 7
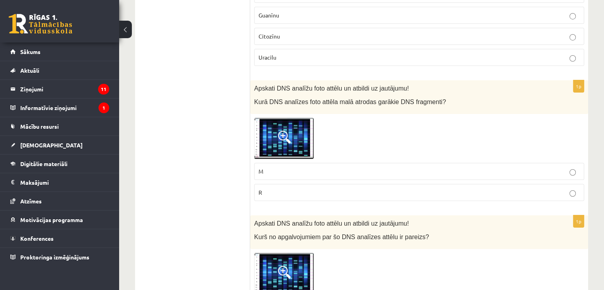
scroll to position [2869, 0]
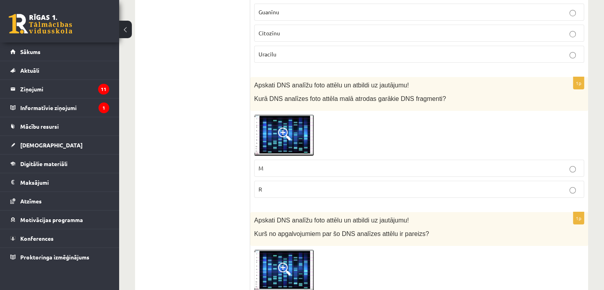
click at [280, 121] on img at bounding box center [284, 135] width 60 height 41
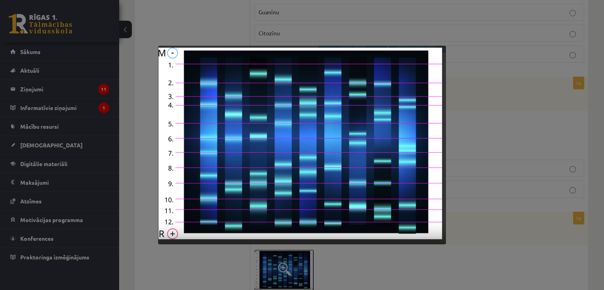
click at [518, 138] on div at bounding box center [302, 145] width 604 height 290
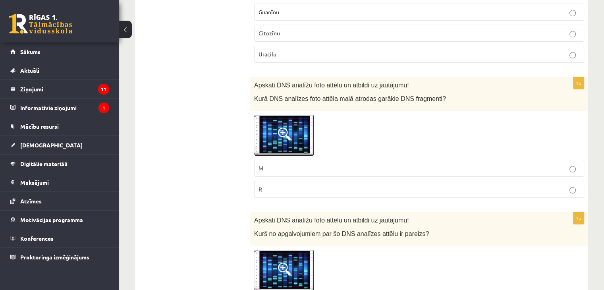
click at [281, 115] on img at bounding box center [284, 135] width 60 height 41
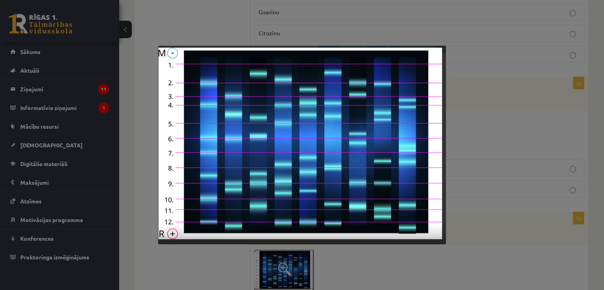
click at [528, 142] on div at bounding box center [302, 145] width 604 height 290
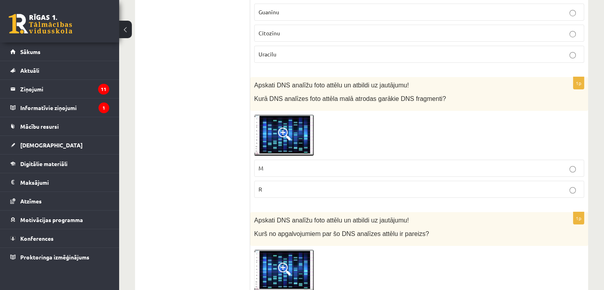
click at [301, 115] on img at bounding box center [284, 135] width 60 height 41
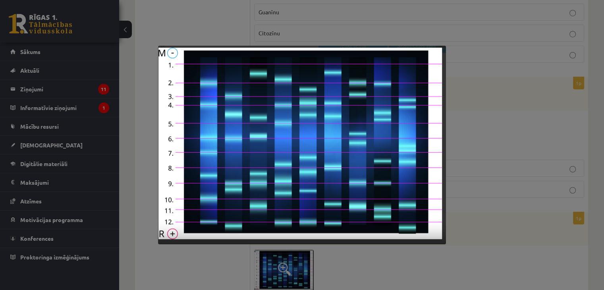
click at [452, 118] on div at bounding box center [302, 145] width 604 height 290
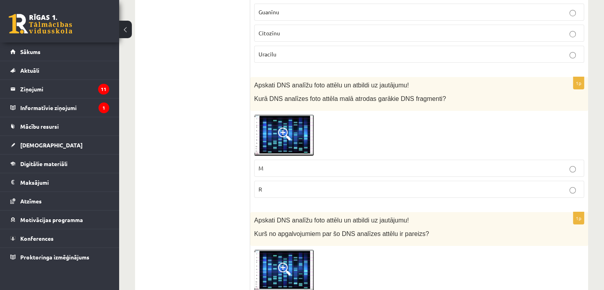
click at [262, 115] on img at bounding box center [284, 135] width 60 height 41
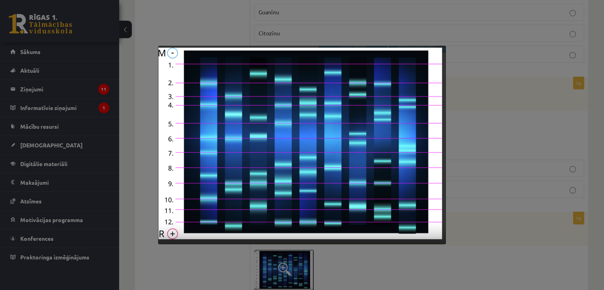
click at [224, 266] on div at bounding box center [302, 145] width 604 height 290
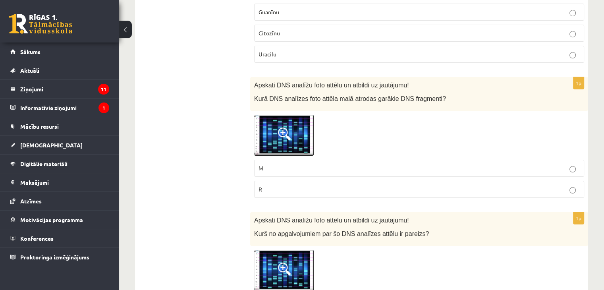
click at [298, 185] on p "R" at bounding box center [419, 189] width 321 height 8
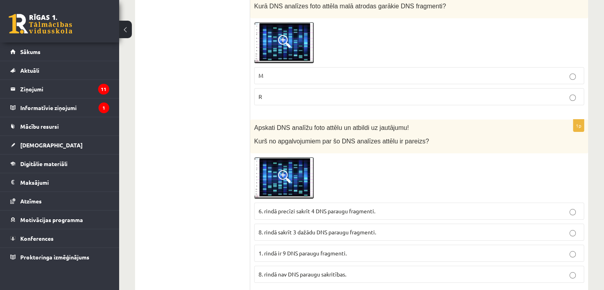
scroll to position [2963, 0]
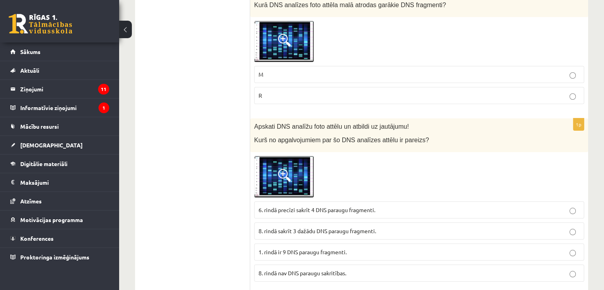
click at [280, 169] on span at bounding box center [284, 175] width 13 height 13
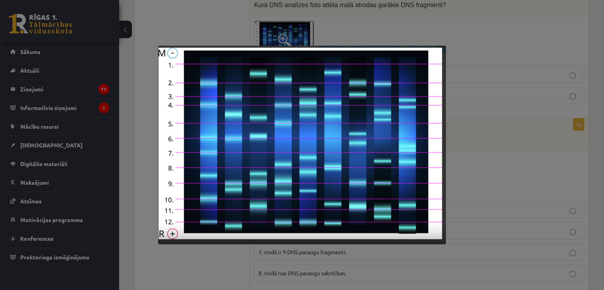
click at [471, 176] on div at bounding box center [302, 145] width 604 height 290
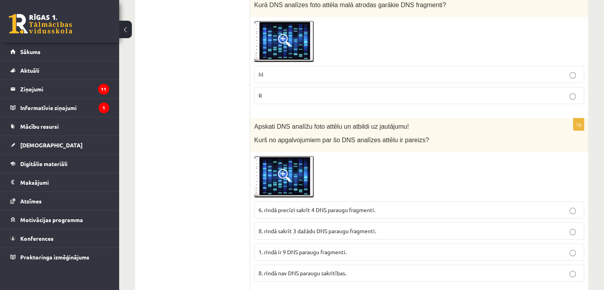
click at [290, 169] on span at bounding box center [284, 175] width 13 height 13
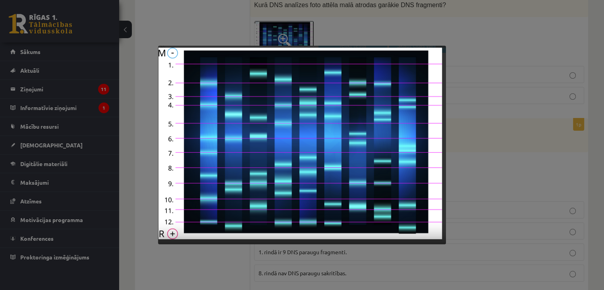
click at [508, 177] on div at bounding box center [302, 145] width 604 height 290
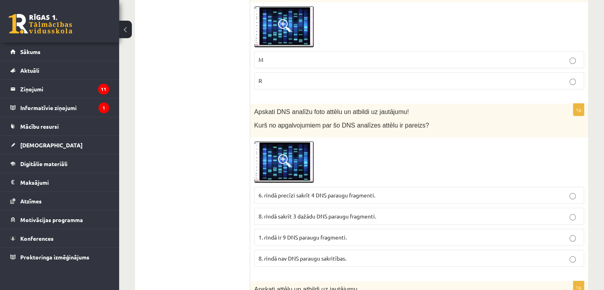
scroll to position [2978, 0]
click at [290, 153] on span at bounding box center [284, 159] width 13 height 13
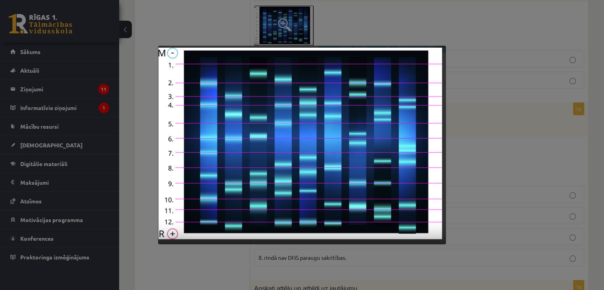
click at [468, 156] on div at bounding box center [302, 145] width 604 height 290
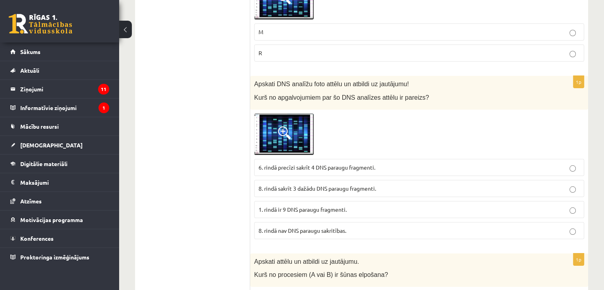
scroll to position [3009, 0]
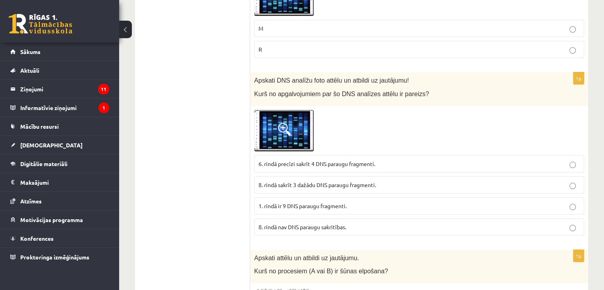
click at [295, 118] on img at bounding box center [284, 130] width 60 height 41
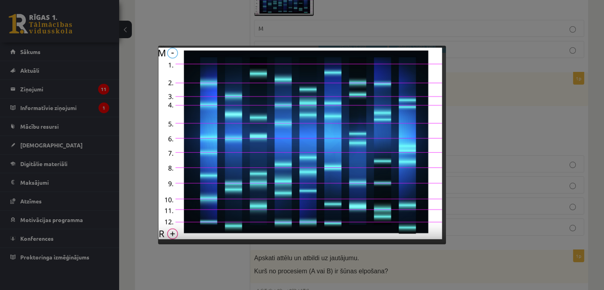
click at [520, 137] on div at bounding box center [302, 145] width 604 height 290
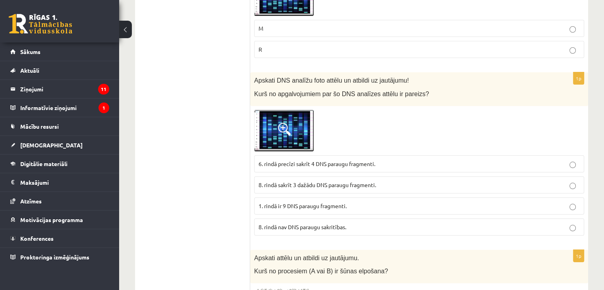
click at [281, 110] on img at bounding box center [284, 130] width 60 height 41
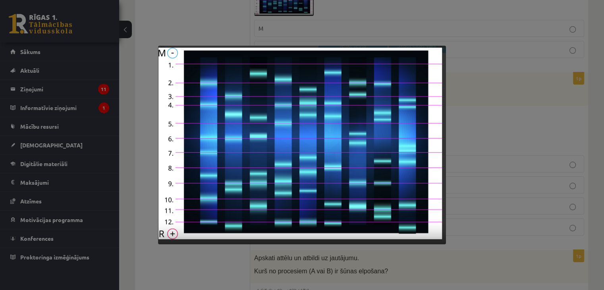
click at [516, 173] on div at bounding box center [302, 145] width 604 height 290
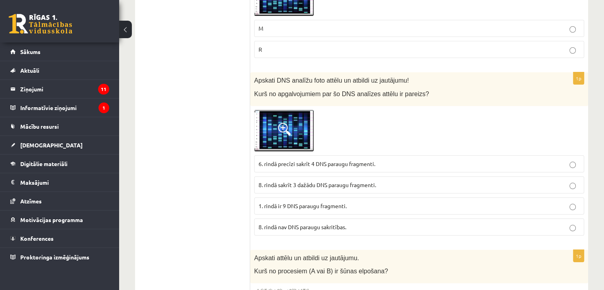
click at [297, 110] on img at bounding box center [284, 130] width 60 height 41
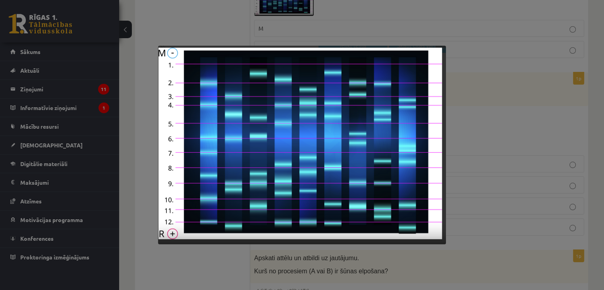
click at [467, 156] on div at bounding box center [302, 145] width 604 height 290
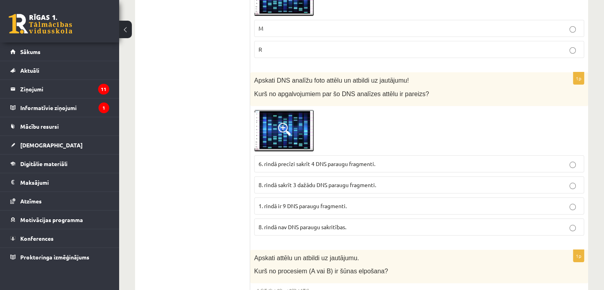
click at [285, 123] on span at bounding box center [284, 129] width 13 height 13
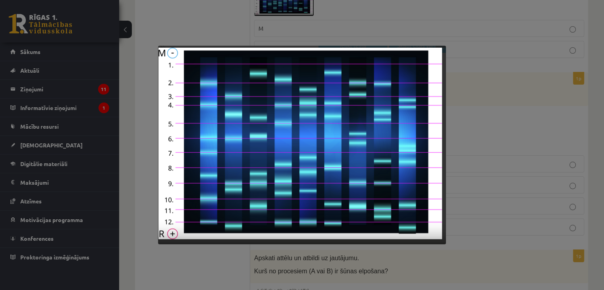
click at [464, 137] on div at bounding box center [302, 145] width 604 height 290
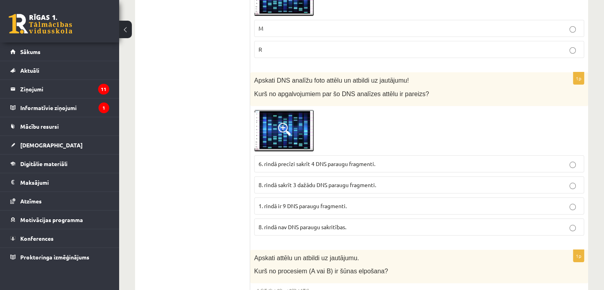
click at [301, 112] on img at bounding box center [284, 130] width 60 height 41
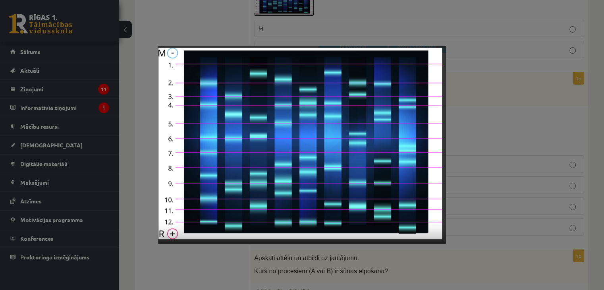
click at [470, 154] on div at bounding box center [302, 145] width 604 height 290
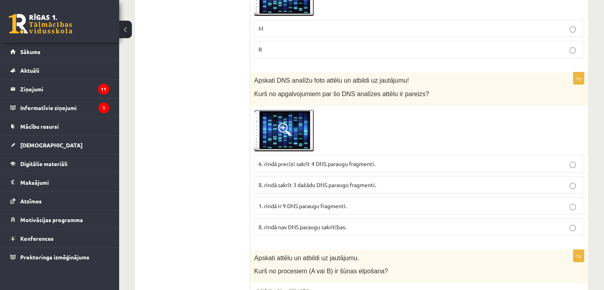
click at [293, 110] on img at bounding box center [284, 130] width 60 height 41
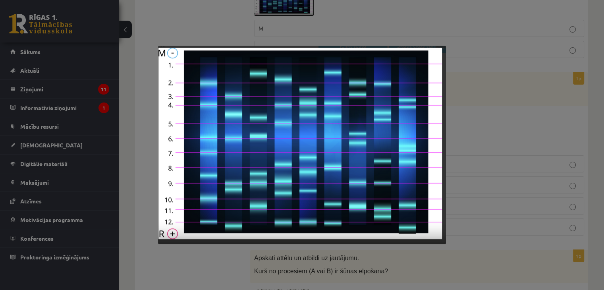
click at [522, 126] on div at bounding box center [302, 145] width 604 height 290
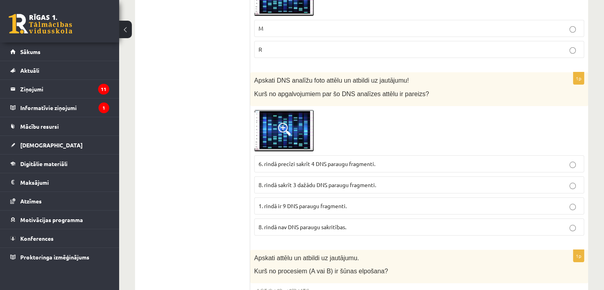
click at [379, 181] on p "8. rindā sakrīt 3 dažādu DNS paraugu fragmenti." at bounding box center [419, 185] width 321 height 8
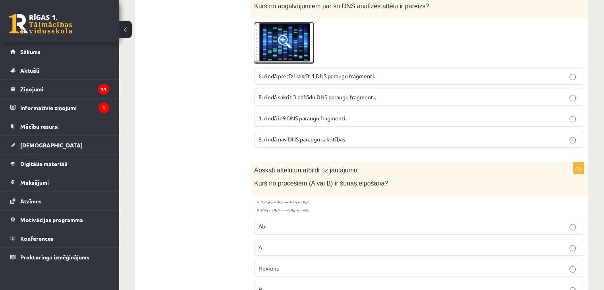
scroll to position [3098, 0]
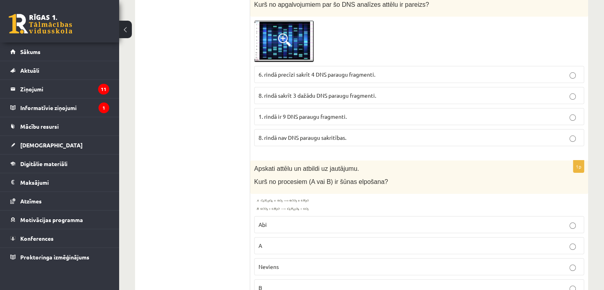
click at [269, 22] on img at bounding box center [284, 41] width 60 height 41
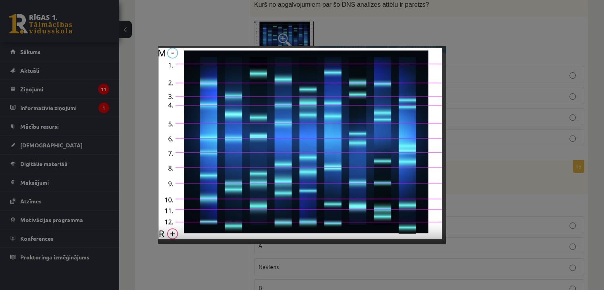
click at [443, 158] on img at bounding box center [302, 145] width 288 height 199
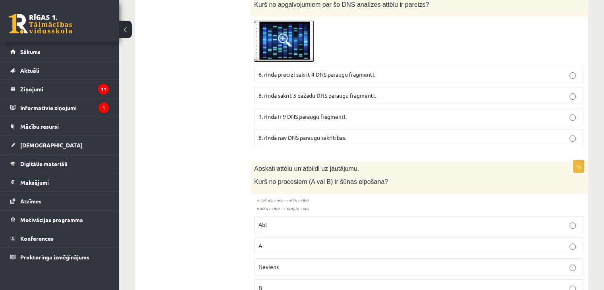
click at [410, 70] on p "6. rindā precīzi sakrīt 4 DNS paraugu fragmenti." at bounding box center [419, 74] width 321 height 8
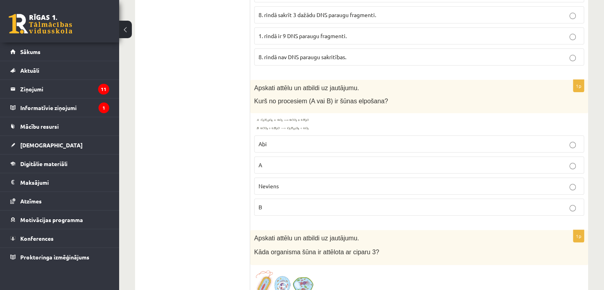
scroll to position [3206, 0]
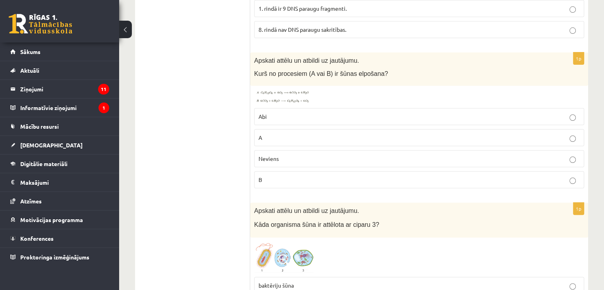
click at [282, 90] on img at bounding box center [284, 97] width 60 height 14
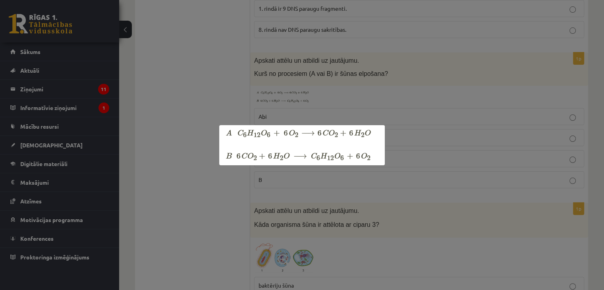
click at [327, 97] on div at bounding box center [302, 145] width 604 height 290
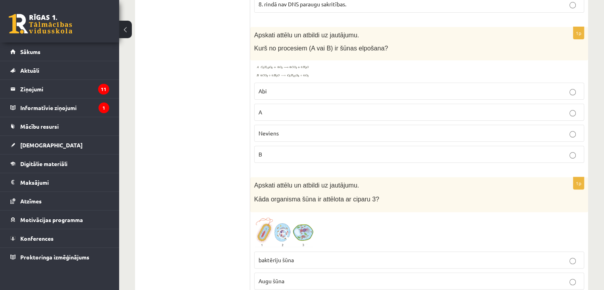
scroll to position [3231, 0]
click at [273, 108] on p "A" at bounding box center [419, 112] width 321 height 8
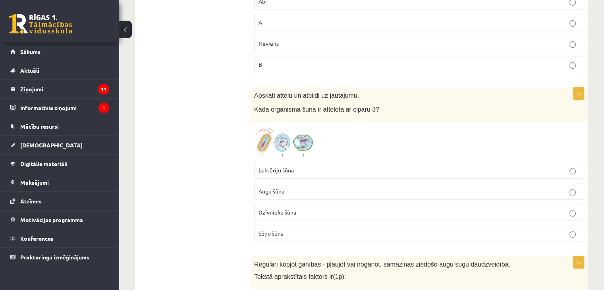
scroll to position [3321, 0]
click at [274, 184] on label "Augu šūna" at bounding box center [419, 192] width 330 height 17
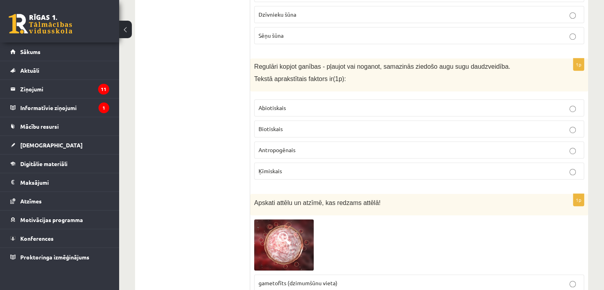
scroll to position [3519, 0]
click at [280, 146] on span "Antropogēnais" at bounding box center [277, 149] width 37 height 7
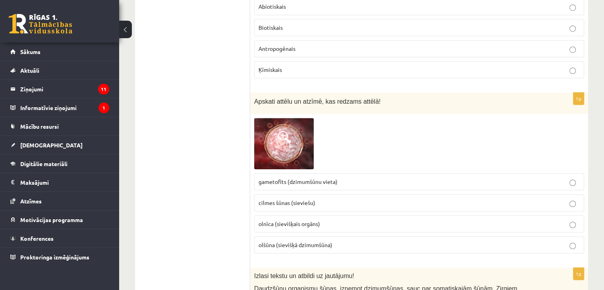
scroll to position [3622, 0]
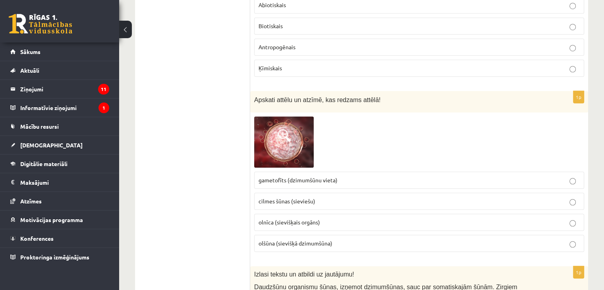
click at [343, 239] on p "olšūna (sievišķā dzimumšūna)" at bounding box center [419, 243] width 321 height 8
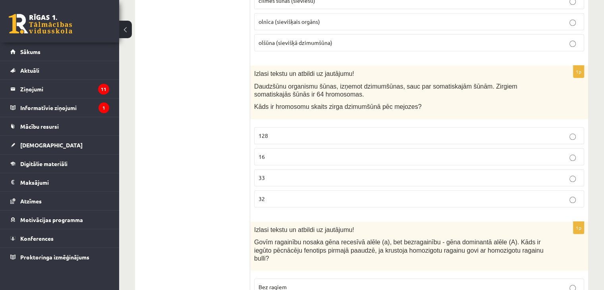
scroll to position [3825, 0]
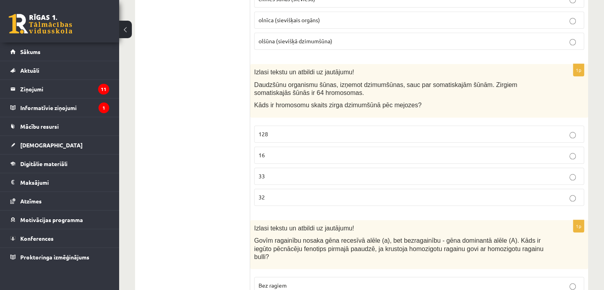
click at [276, 193] on p "32" at bounding box center [419, 197] width 321 height 8
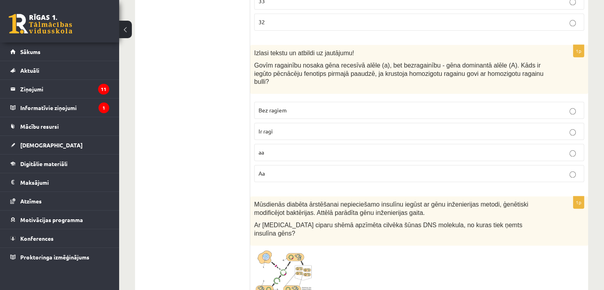
scroll to position [3999, 0]
click at [278, 128] on p "Ir ragi" at bounding box center [419, 132] width 321 height 8
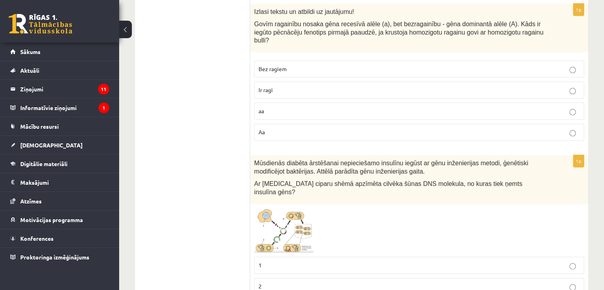
scroll to position [4074, 0]
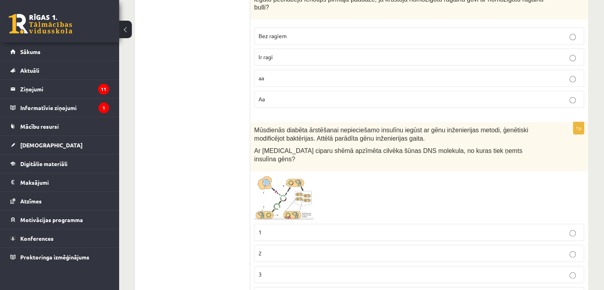
click at [282, 175] on img at bounding box center [284, 197] width 60 height 44
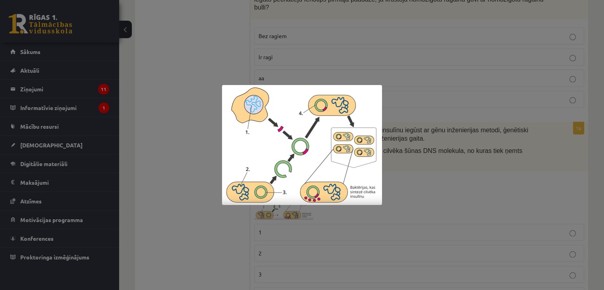
click at [394, 151] on div at bounding box center [302, 145] width 604 height 290
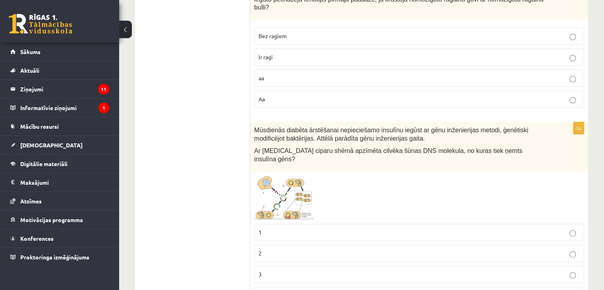
click at [285, 188] on span at bounding box center [284, 194] width 13 height 13
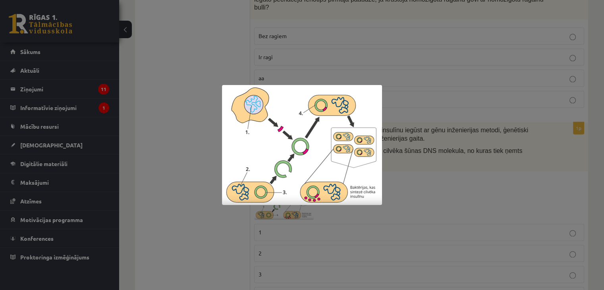
click at [423, 155] on div at bounding box center [302, 145] width 604 height 290
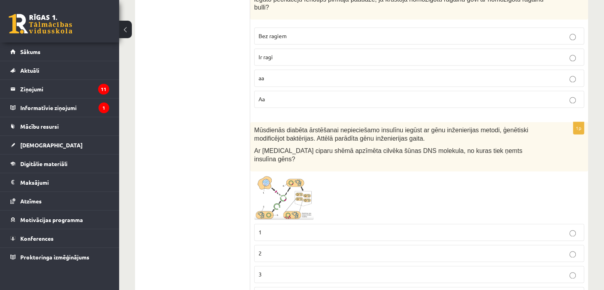
click at [292, 175] on img at bounding box center [284, 197] width 60 height 44
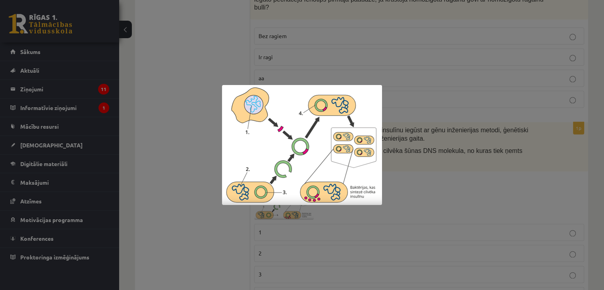
click at [423, 171] on div at bounding box center [302, 145] width 604 height 290
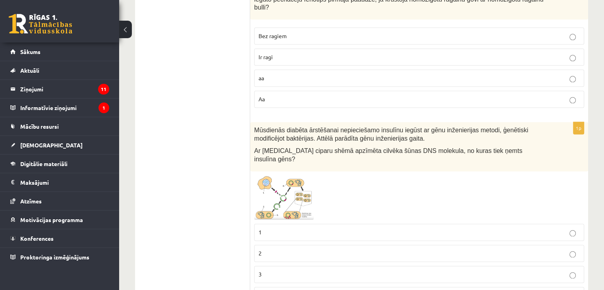
click at [294, 175] on img at bounding box center [284, 197] width 60 height 44
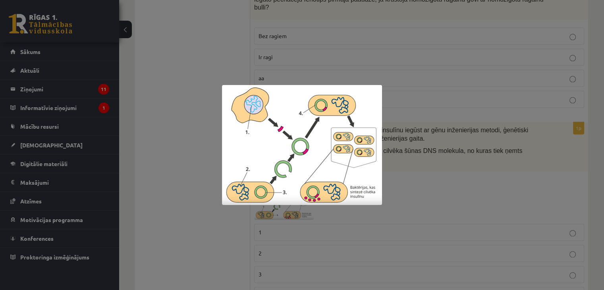
click at [421, 161] on div at bounding box center [302, 145] width 604 height 290
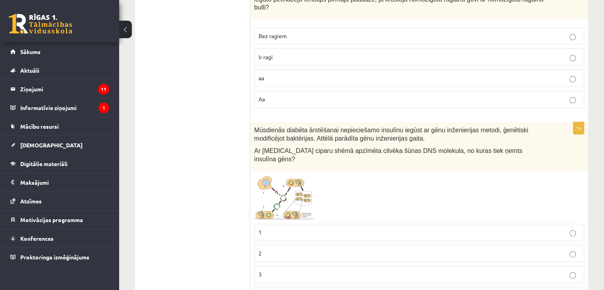
click at [359, 228] on p "1" at bounding box center [419, 232] width 321 height 8
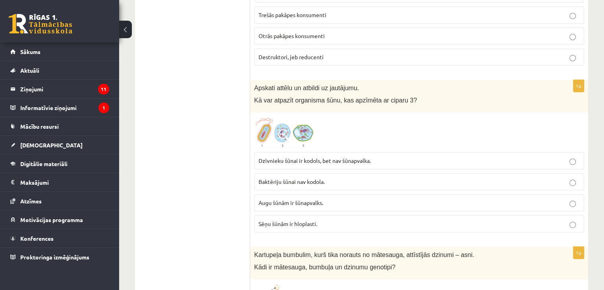
scroll to position [0, 0]
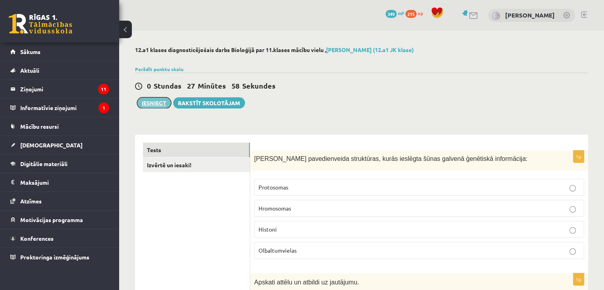
click at [155, 104] on button "Iesniegt" at bounding box center [154, 102] width 34 height 11
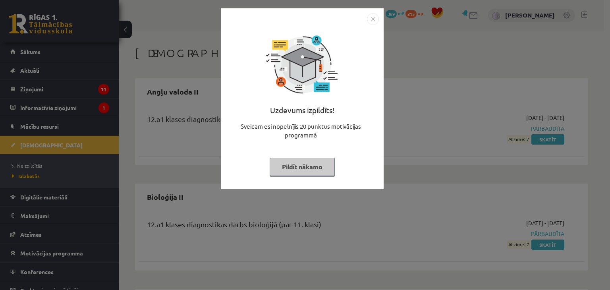
click at [315, 166] on button "Pildīt nākamo" at bounding box center [302, 167] width 65 height 18
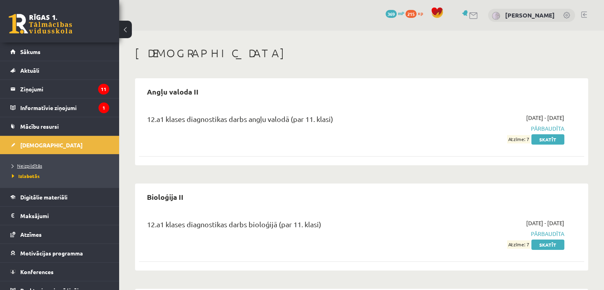
click at [25, 167] on span "Neizpildītās" at bounding box center [27, 165] width 30 height 6
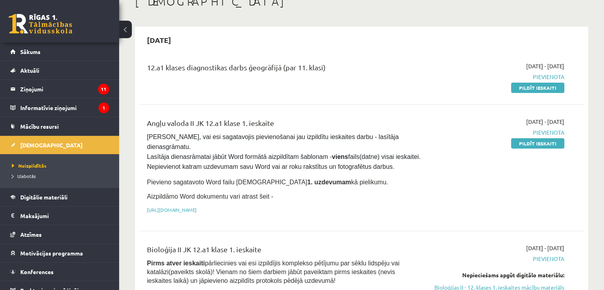
scroll to position [52, 0]
click at [27, 174] on span "Izlabotās" at bounding box center [24, 176] width 24 height 6
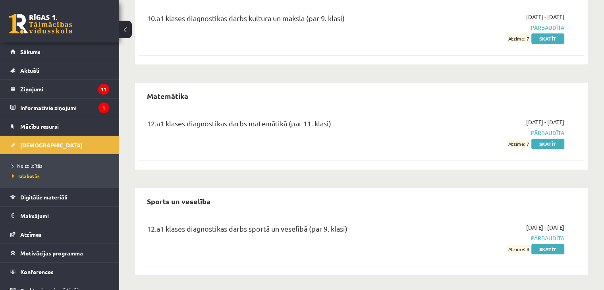
scroll to position [577, 0]
drag, startPoint x: 524, startPoint y: 116, endPoint x: 288, endPoint y: 138, distance: 237.8
click at [288, 138] on div "12.a1 klases diagnostikas darbs matemātikā (par 11. klasi) [DATE] - [DATE] Pārb…" at bounding box center [361, 133] width 445 height 46
click at [37, 164] on span "Neizpildītās" at bounding box center [27, 165] width 30 height 6
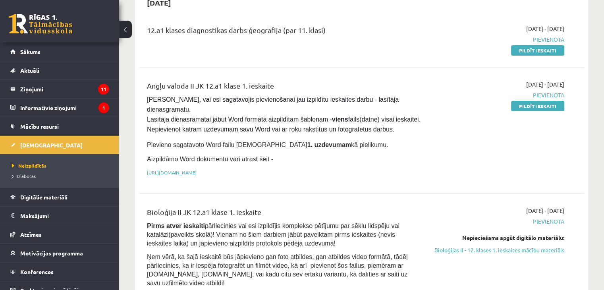
scroll to position [90, 0]
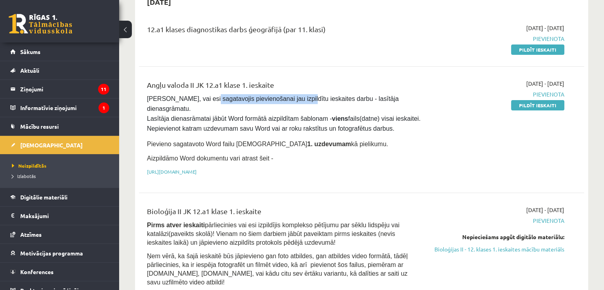
drag, startPoint x: 196, startPoint y: 99, endPoint x: 284, endPoint y: 95, distance: 88.7
click at [284, 95] on span "[PERSON_NAME], vai esi sagatavojis pievienošanai jau izpildītu ieskaites darbu …" at bounding box center [284, 113] width 275 height 37
click at [321, 76] on div "Angļu valoda II JK 12.a1 klase 1. ieskaite [PERSON_NAME], vai esi sagatavojis p…" at bounding box center [361, 130] width 445 height 116
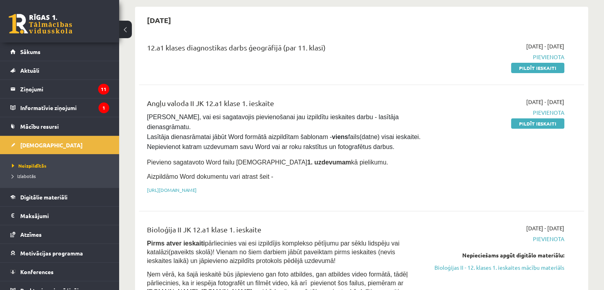
scroll to position [0, 0]
